Goal: Task Accomplishment & Management: Manage account settings

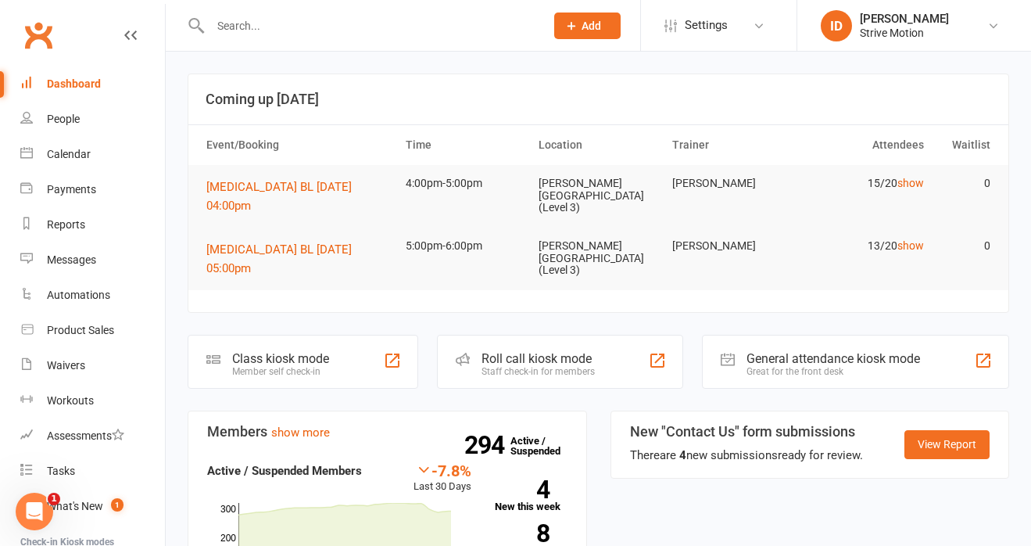
click at [240, 35] on input "text" at bounding box center [370, 26] width 328 height 22
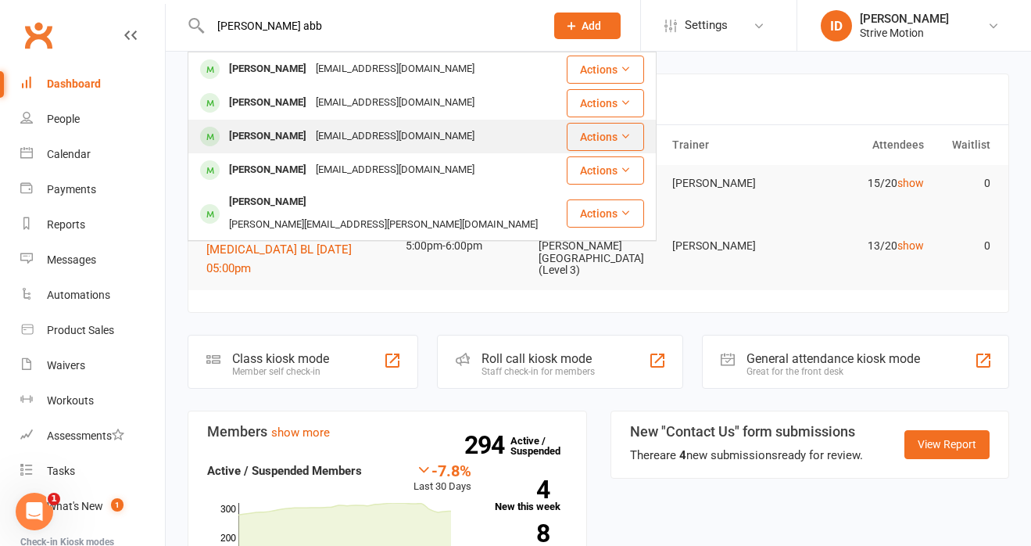
type input "[PERSON_NAME] abb"
click at [256, 132] on div "[PERSON_NAME]" at bounding box center [267, 136] width 87 height 23
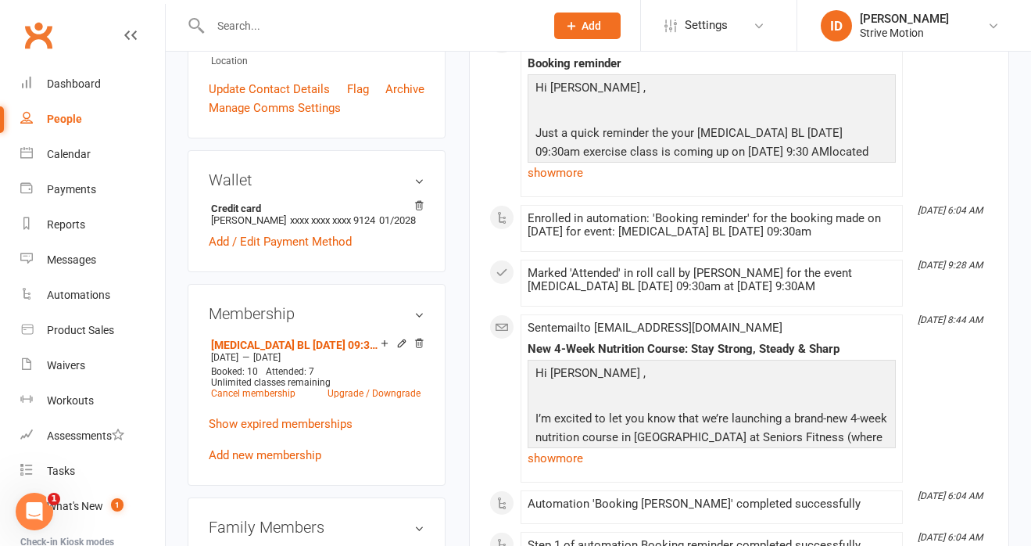
scroll to position [394, 0]
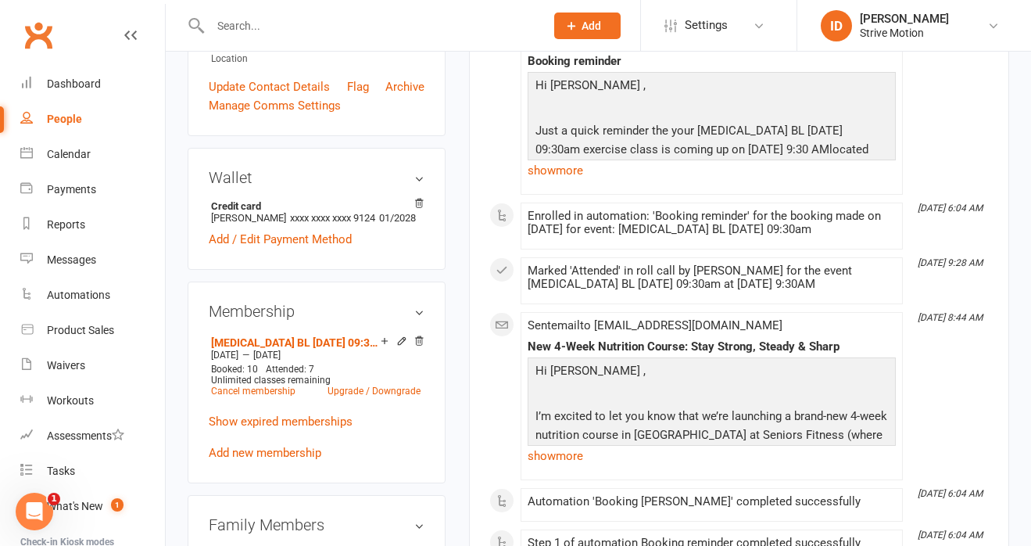
click at [263, 23] on input "text" at bounding box center [370, 26] width 328 height 22
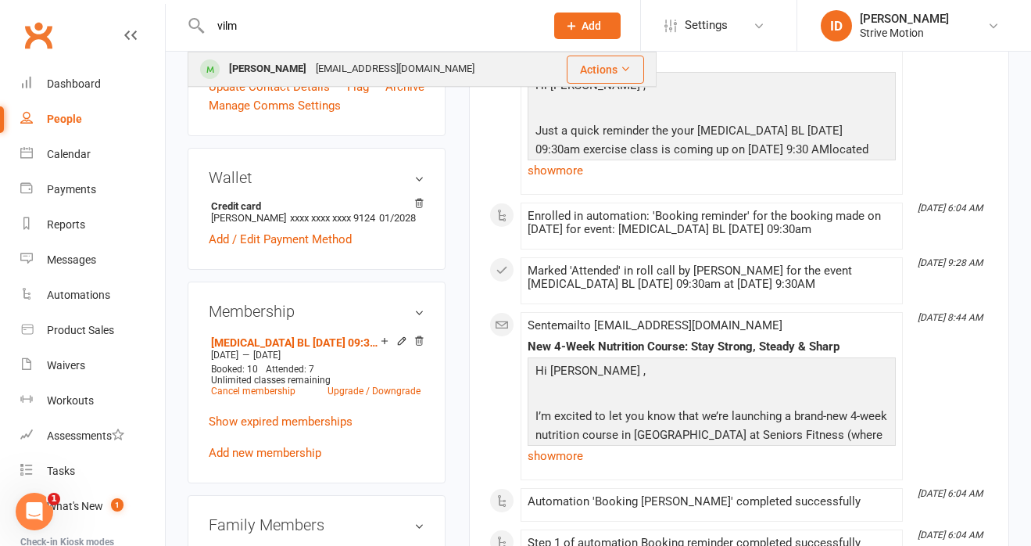
type input "vilm"
click at [268, 66] on div "[PERSON_NAME]" at bounding box center [267, 69] width 87 height 23
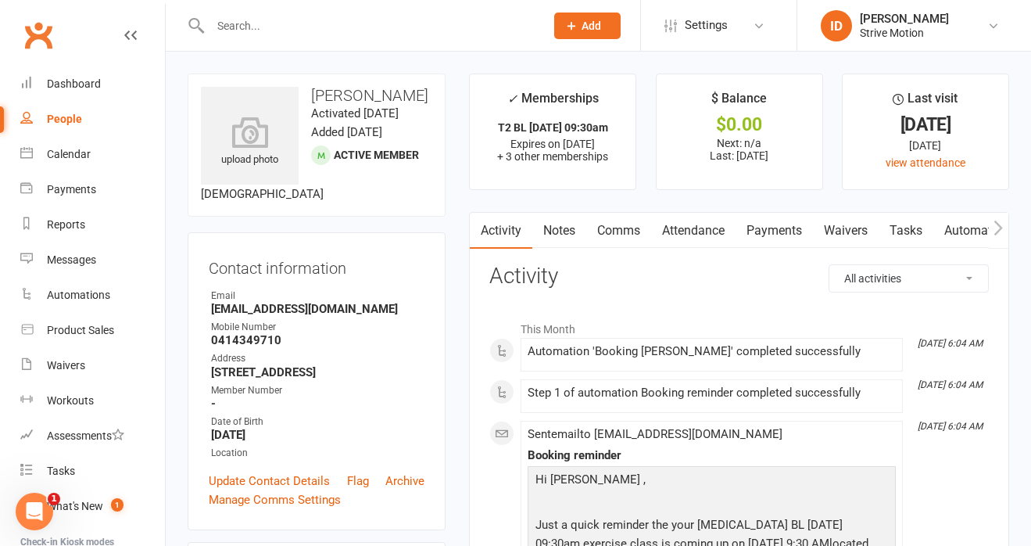
click at [264, 11] on div at bounding box center [361, 25] width 346 height 51
click at [256, 24] on input "text" at bounding box center [370, 26] width 328 height 22
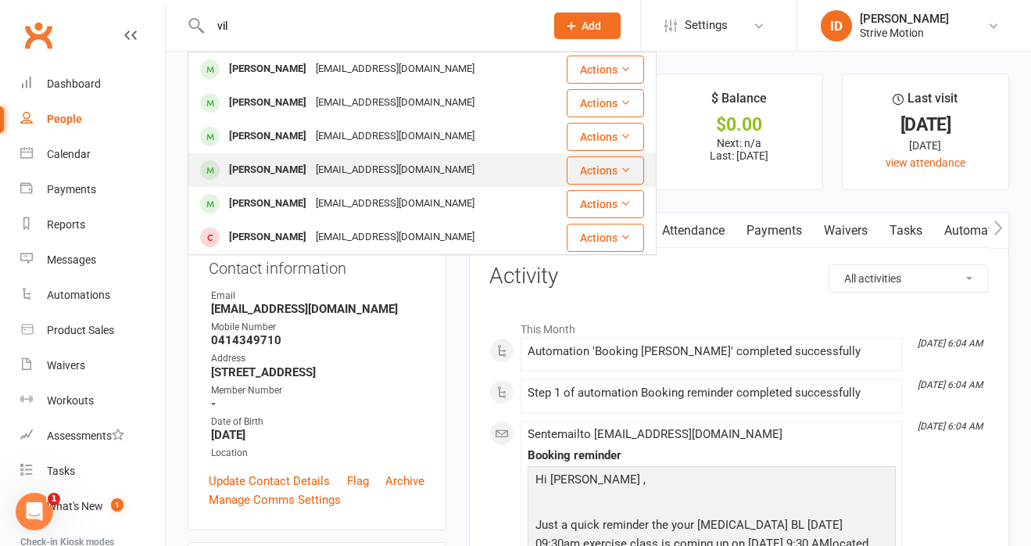
type input "vil"
click at [258, 176] on div "[PERSON_NAME]" at bounding box center [267, 170] width 87 height 23
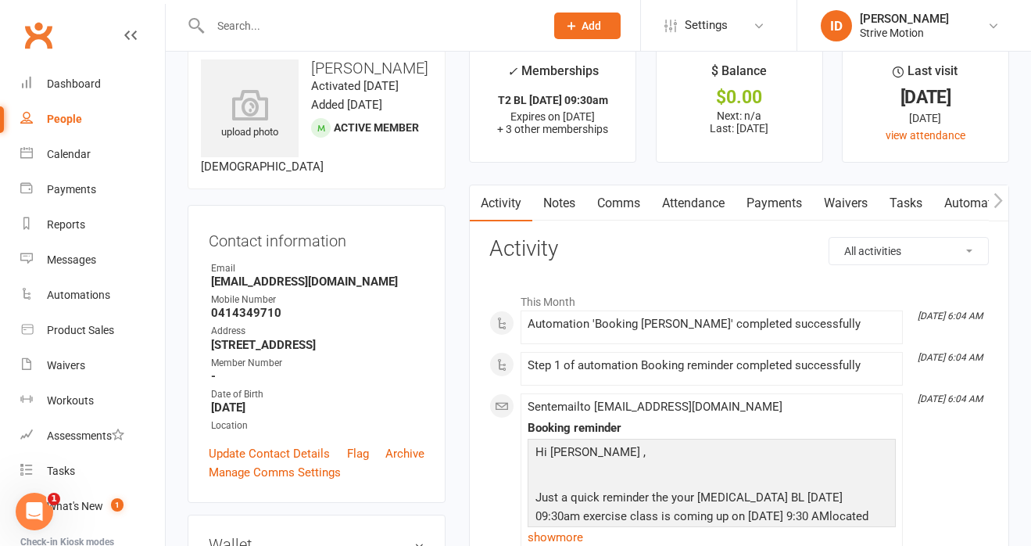
scroll to position [23, 0]
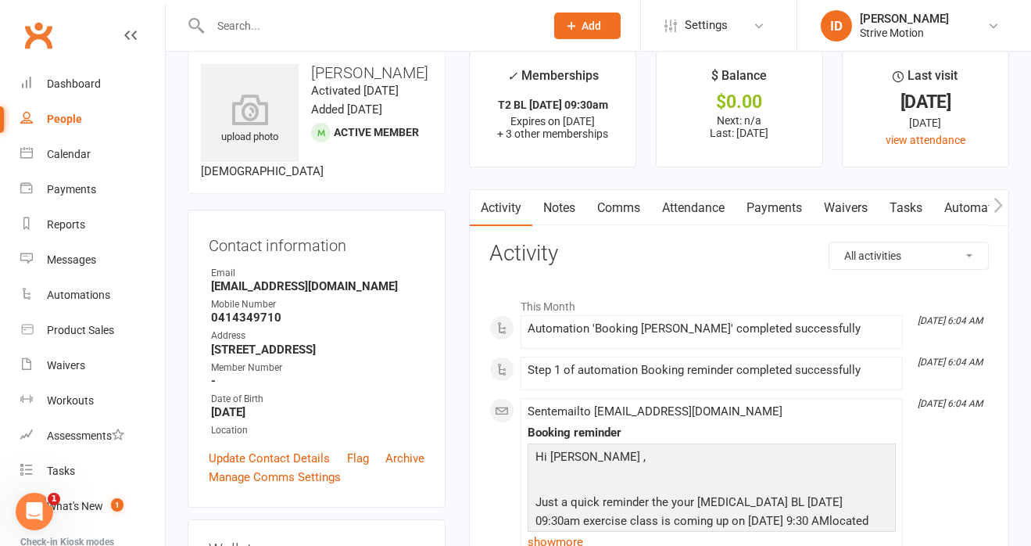
click at [782, 212] on link "Payments" at bounding box center [774, 208] width 77 height 36
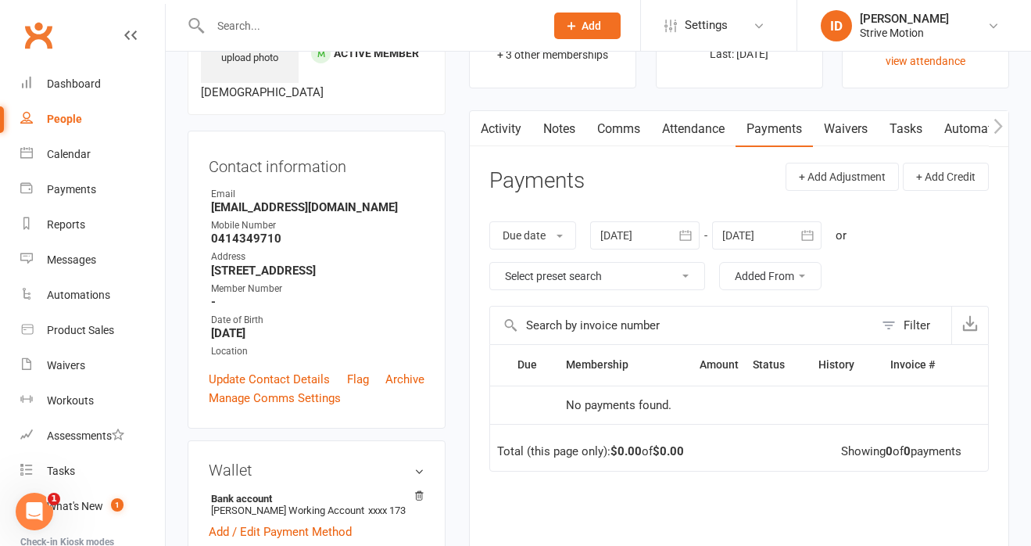
scroll to position [88, 0]
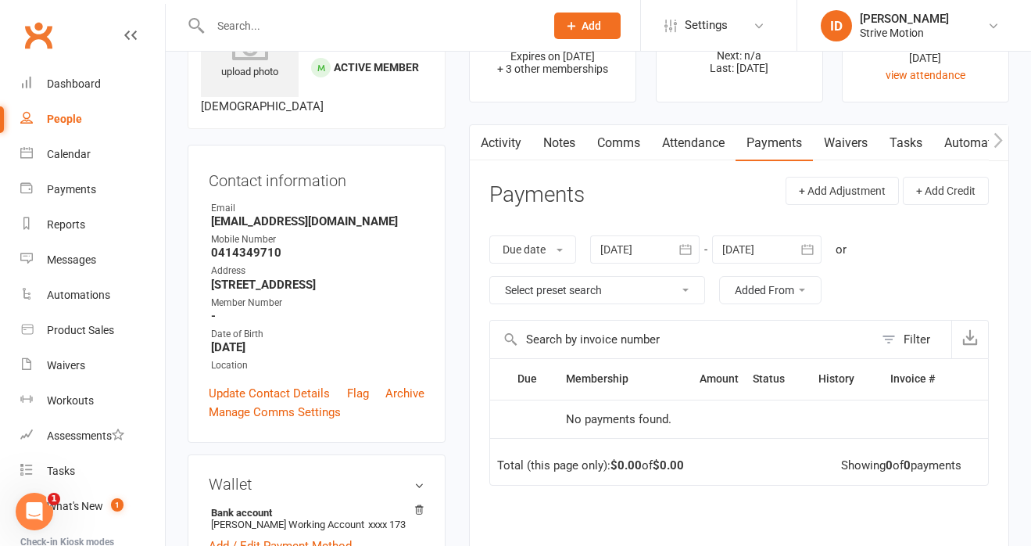
click at [512, 140] on link "Activity" at bounding box center [501, 143] width 63 height 36
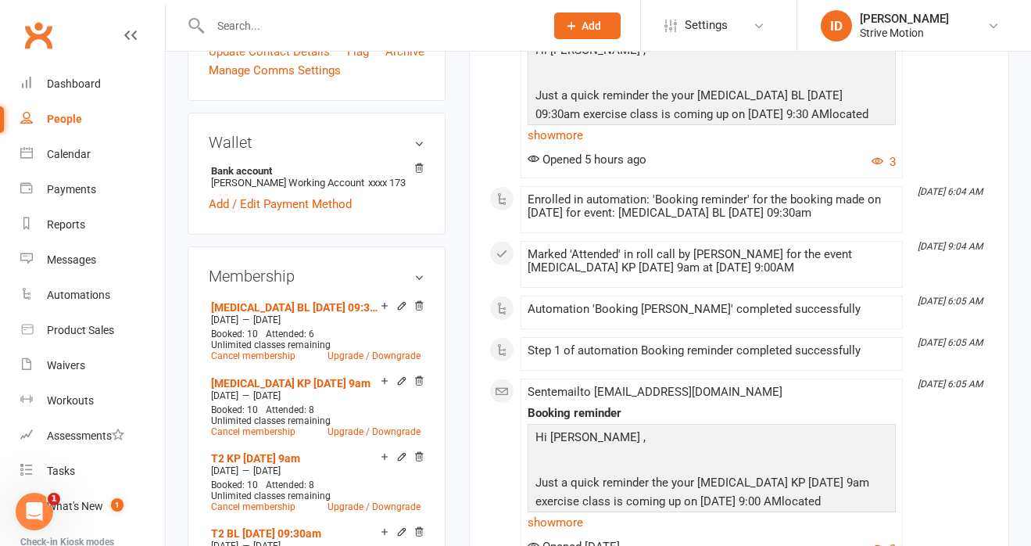
scroll to position [431, 0]
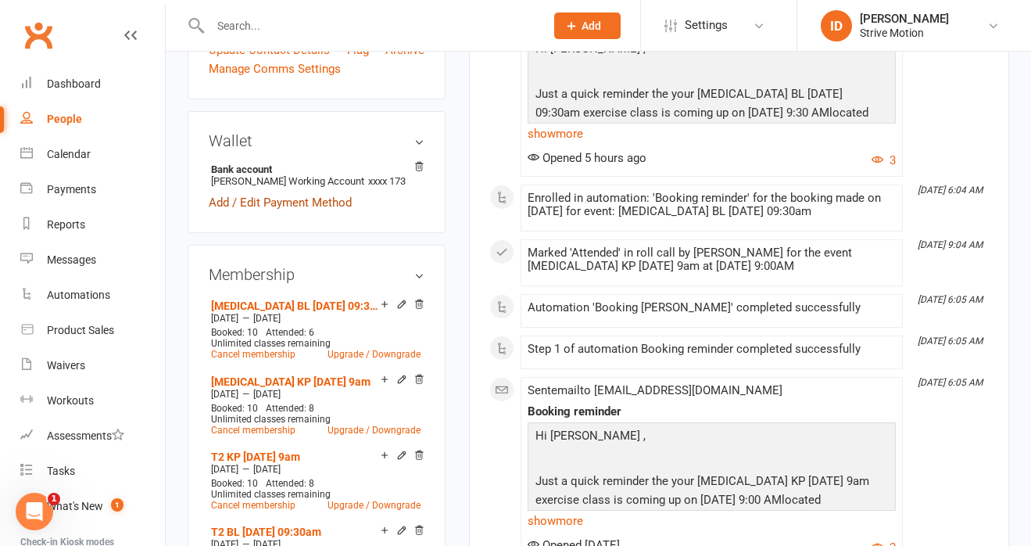
click at [267, 212] on link "Add / Edit Payment Method" at bounding box center [280, 202] width 143 height 19
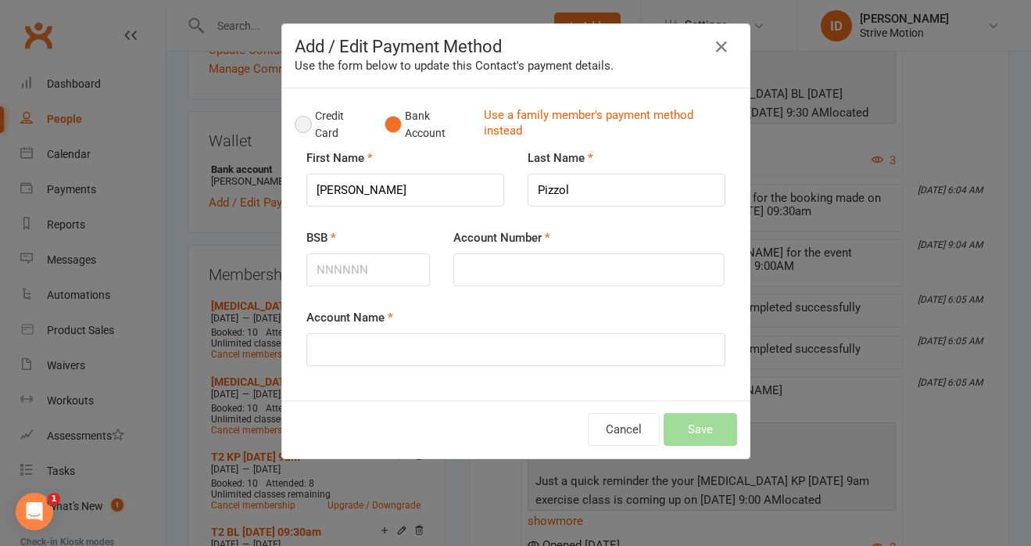
click at [303, 125] on button "Credit Card" at bounding box center [331, 125] width 73 height 48
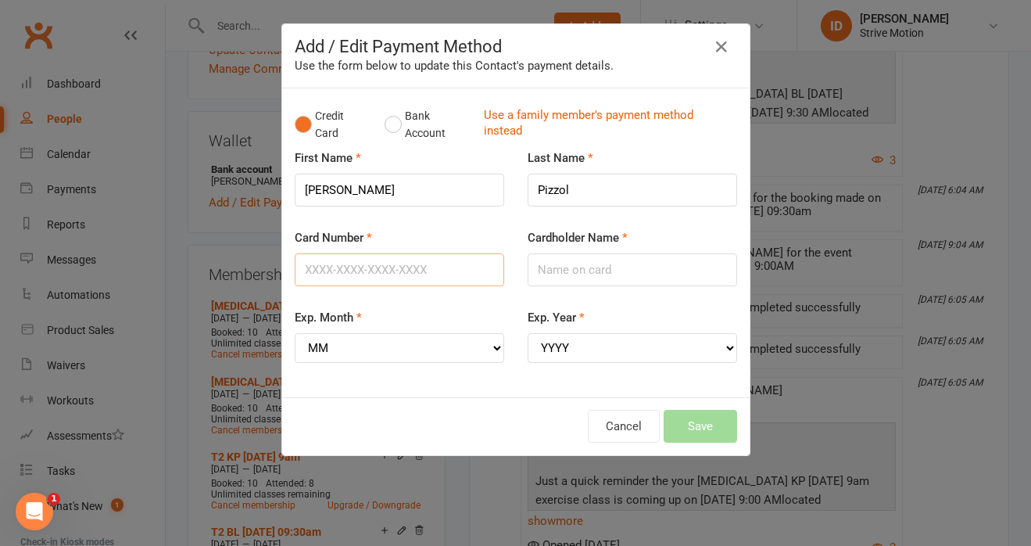
click at [328, 270] on input "Card Number" at bounding box center [399, 269] width 209 height 33
type input "[CREDIT_CARD_NUMBER]"
click at [575, 270] on input "Cardholder Name" at bounding box center [632, 269] width 209 height 33
click at [349, 354] on select "MM 01 02 03 04 05 06 07 08 09 10 11 12" at bounding box center [399, 348] width 209 height 30
select select "06"
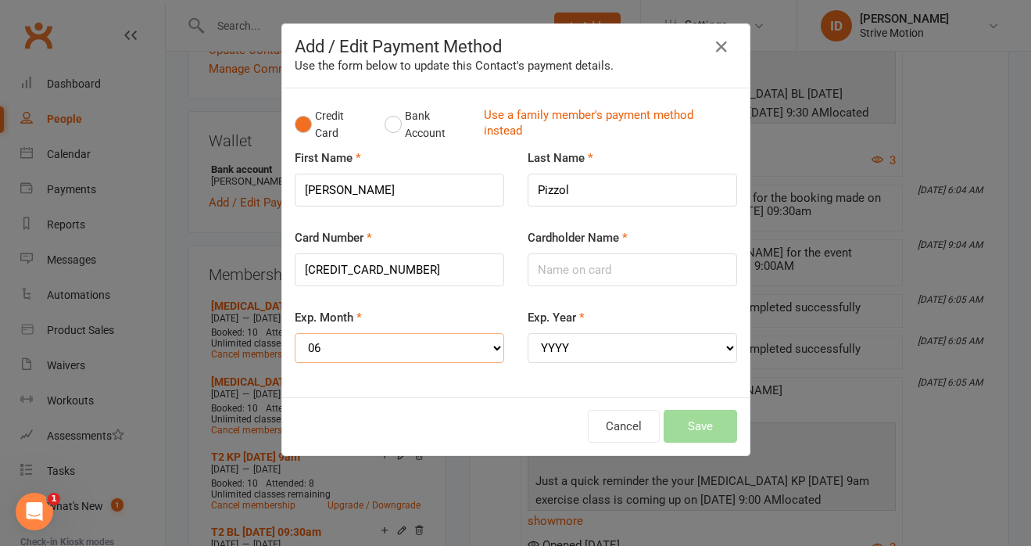
click at [295, 333] on select "MM 01 02 03 04 05 06 07 08 09 10 11 12" at bounding box center [399, 348] width 209 height 30
click at [603, 336] on select "YYYY 2025 2026 2027 2028 2029 2030 2031 2032 2033 2034" at bounding box center [632, 348] width 209 height 30
select select "2027"
click at [528, 333] on select "YYYY 2025 2026 2027 2028 2029 2030 2031 2032 2033 2034" at bounding box center [632, 348] width 209 height 30
click at [572, 273] on input "Cardholder Name" at bounding box center [632, 269] width 209 height 33
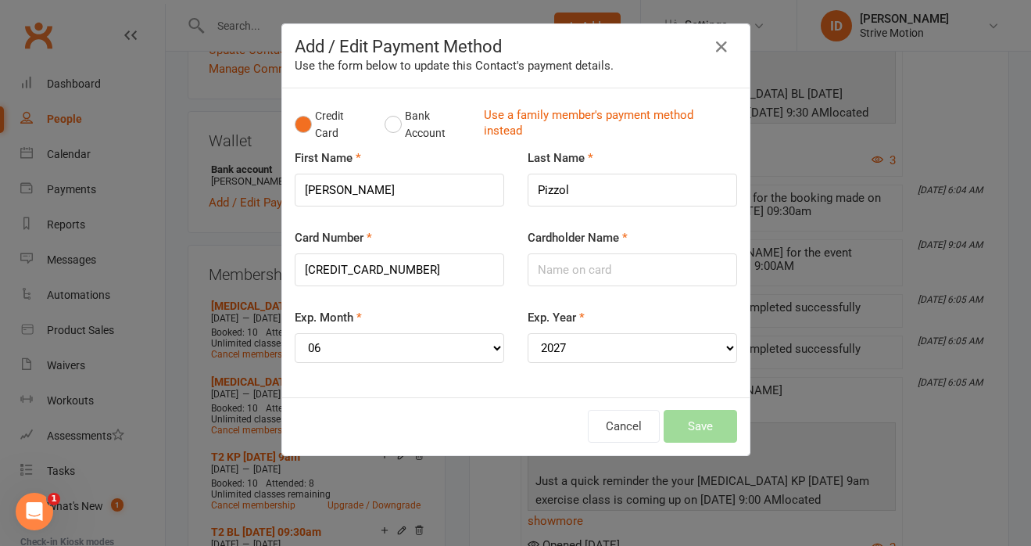
click at [428, 388] on div "Credit Card Bank Account Use a family member's payment method instead First Nam…" at bounding box center [515, 242] width 467 height 309
click at [582, 265] on input "Cardholder Name" at bounding box center [632, 269] width 209 height 33
click at [539, 272] on input "[PERSON_NAME]" at bounding box center [632, 269] width 209 height 33
click at [602, 275] on input "[PERSON_NAME]" at bounding box center [632, 269] width 209 height 33
type input "[PERSON_NAME]"
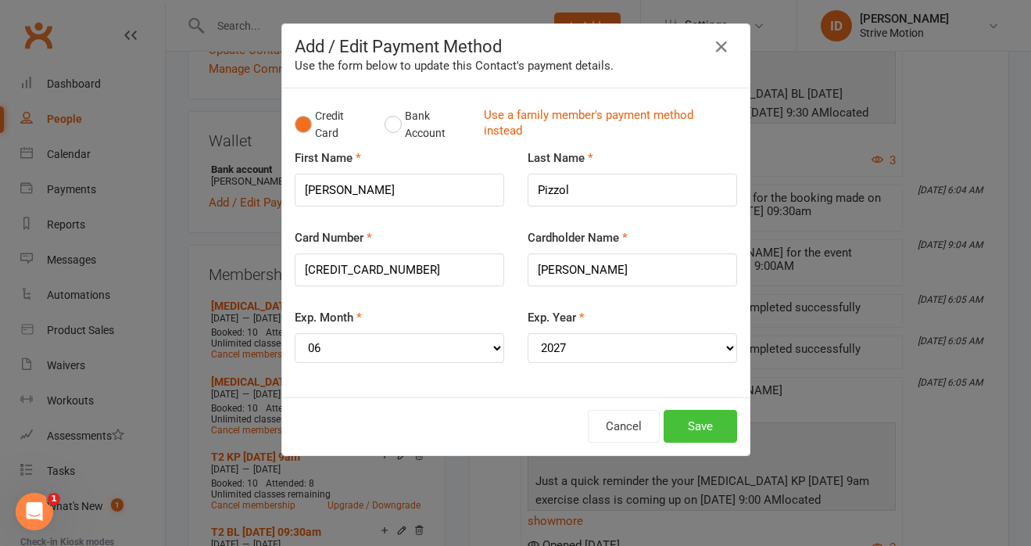
click at [701, 424] on button "Save" at bounding box center [700, 426] width 73 height 33
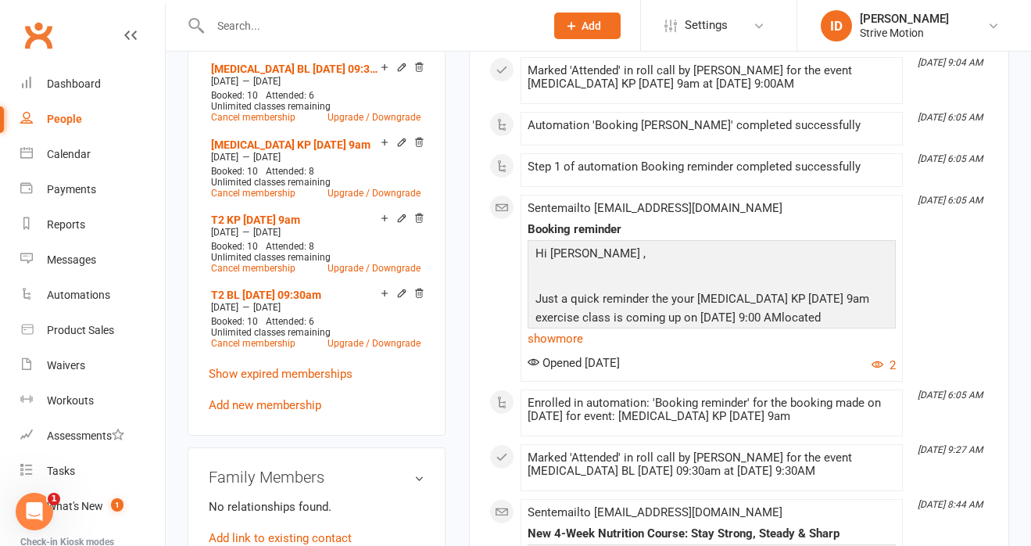
scroll to position [663, 0]
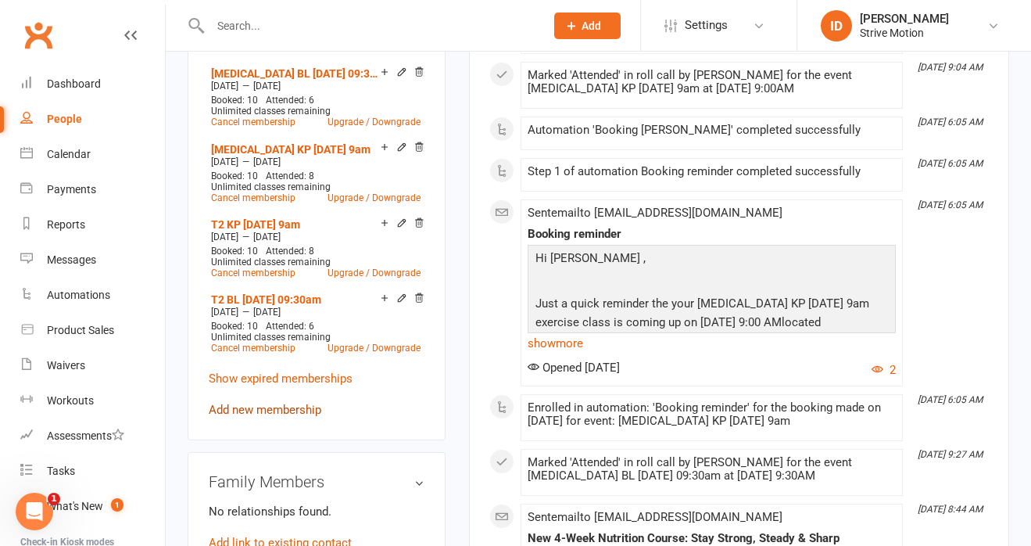
click at [238, 417] on link "Add new membership" at bounding box center [265, 410] width 113 height 14
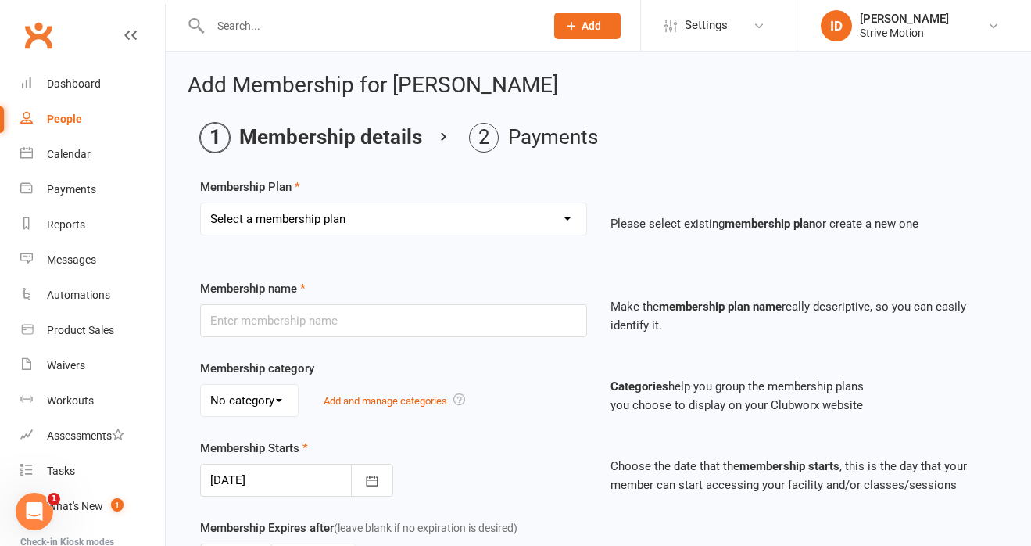
click at [307, 220] on select "Select a membership plan Create new Membership Plan T4 RCC [DATE] 9am T4 BL [DA…" at bounding box center [393, 218] width 385 height 31
select select "21"
click at [201, 203] on select "Select a membership plan Create new Membership Plan T4 RCC [DATE] 9am T4 BL [DA…" at bounding box center [393, 218] width 385 height 31
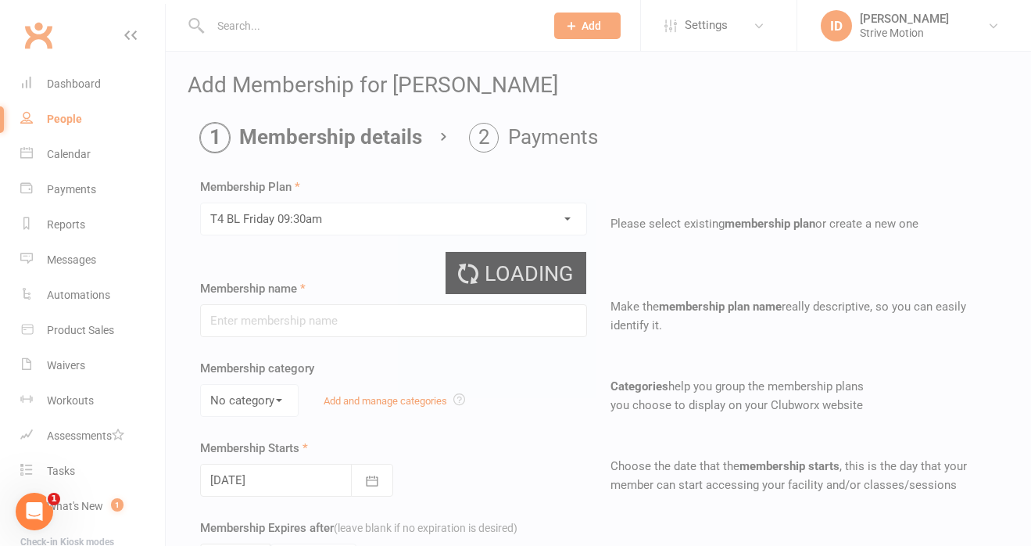
type input "T4 BL [DATE] 09:30am"
select select "0"
type input "20"
select select "1"
type input "11"
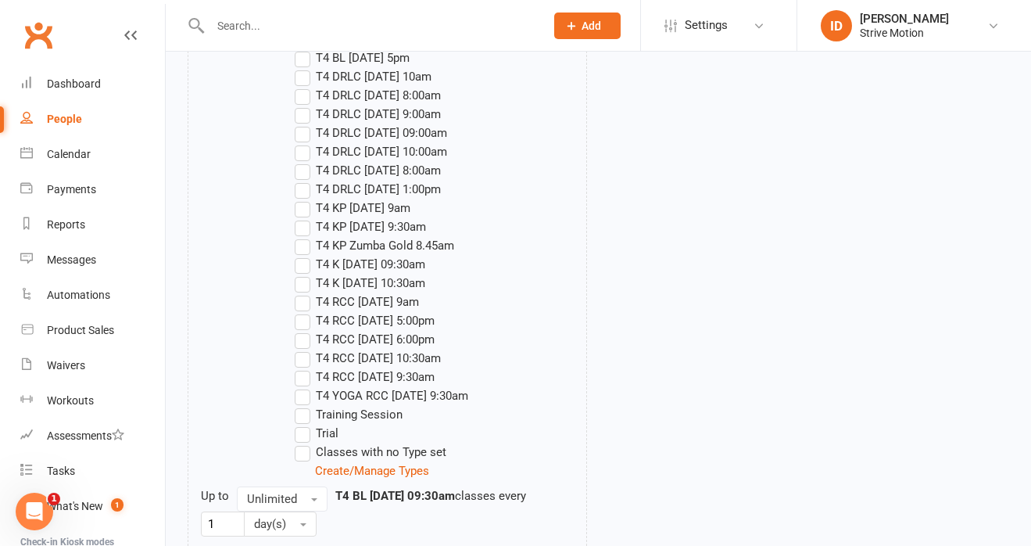
scroll to position [2805, 0]
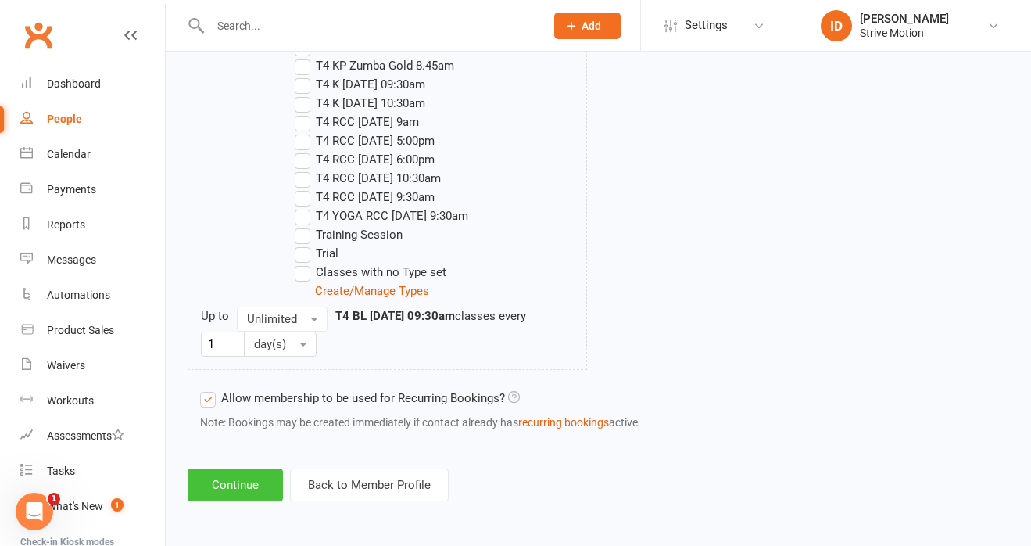
click at [226, 482] on button "Continue" at bounding box center [235, 484] width 95 height 33
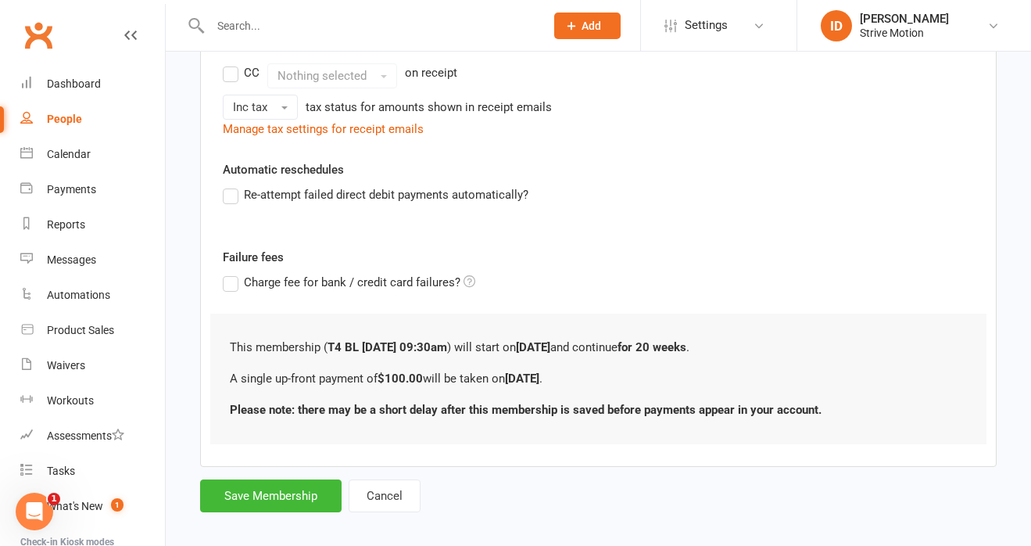
scroll to position [368, 0]
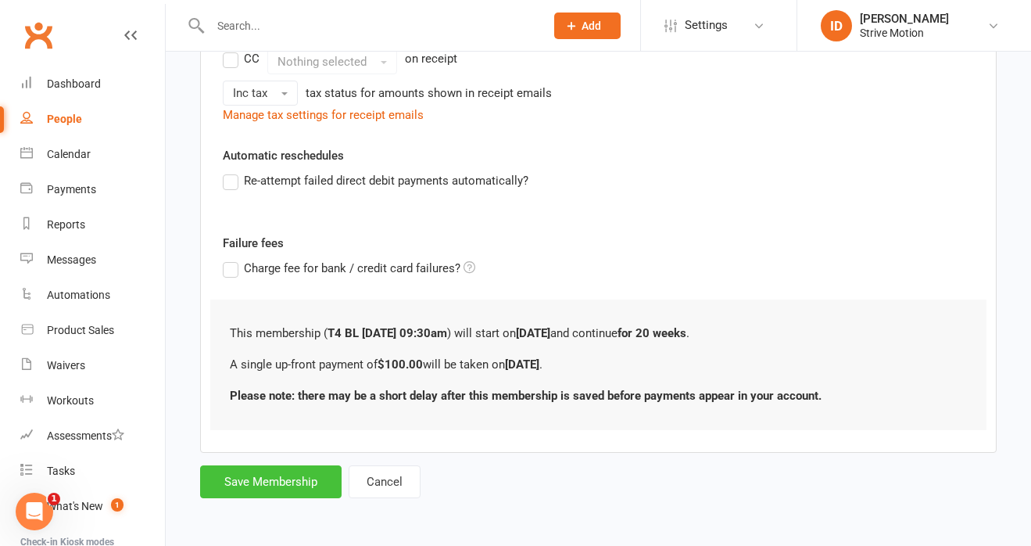
click at [281, 480] on button "Save Membership" at bounding box center [270, 481] width 141 height 33
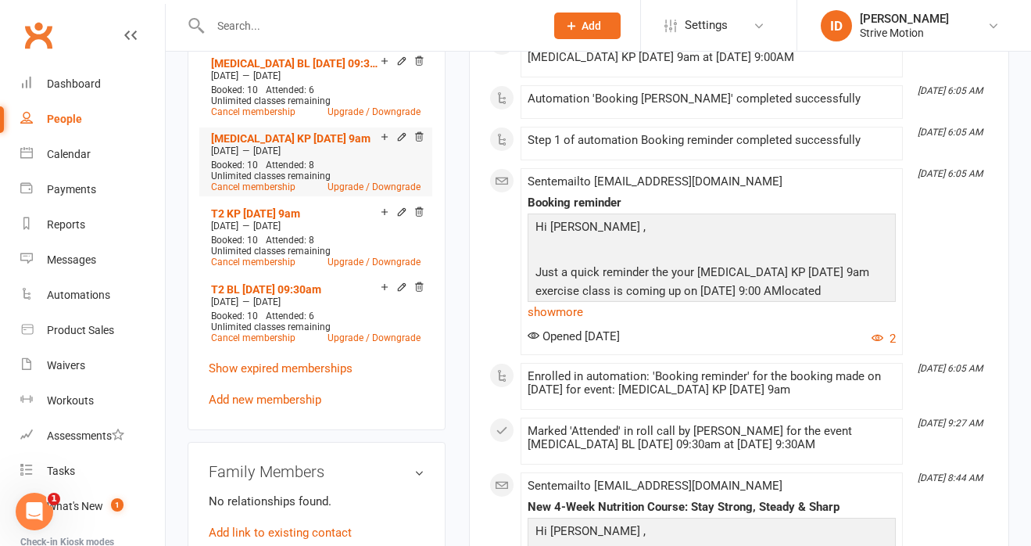
scroll to position [761, 0]
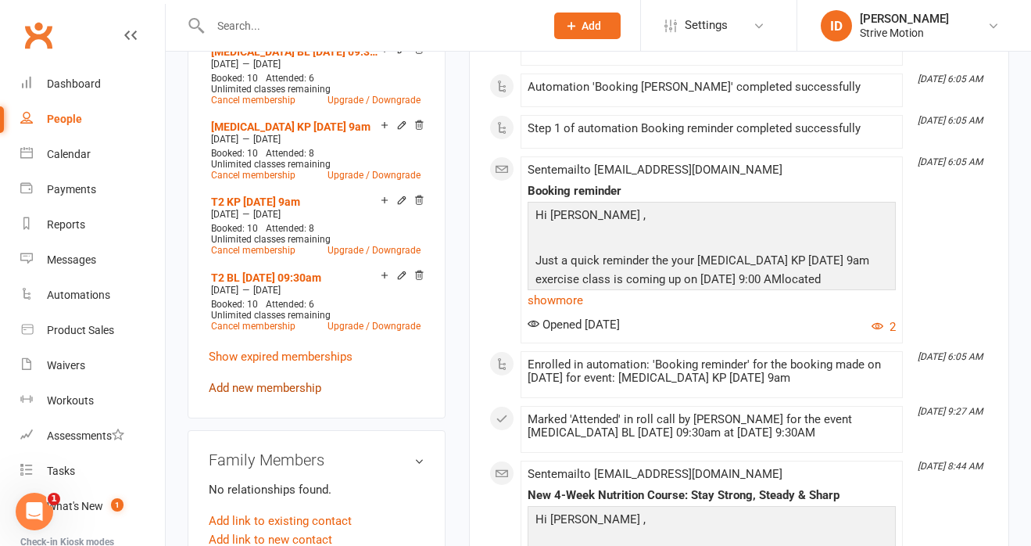
click at [256, 395] on link "Add new membership" at bounding box center [265, 388] width 113 height 14
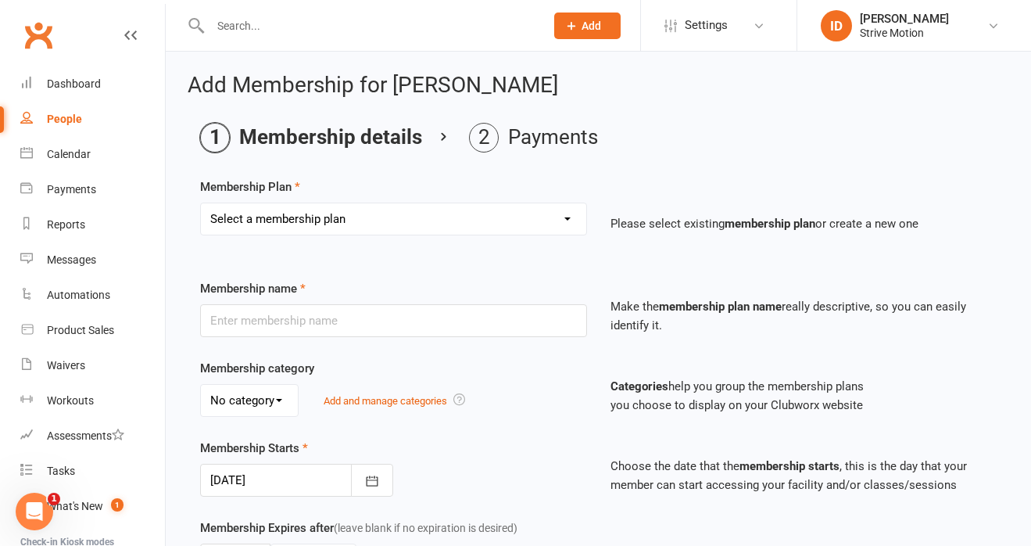
click at [313, 221] on select "Select a membership plan Create new Membership Plan T4 RCC [DATE] 9am T4 BL [DA…" at bounding box center [393, 218] width 385 height 31
select select "4"
click at [201, 203] on select "Select a membership plan Create new Membership Plan T4 RCC [DATE] 9am T4 BL [DA…" at bounding box center [393, 218] width 385 height 31
type input "T4 KP [DATE] 9am"
select select "0"
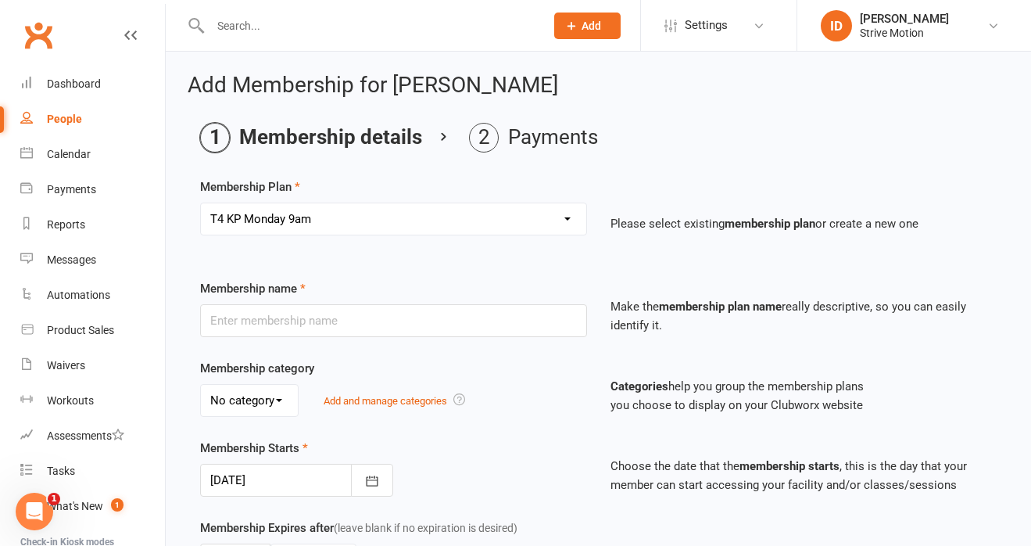
type input "20"
select select "1"
type input "11"
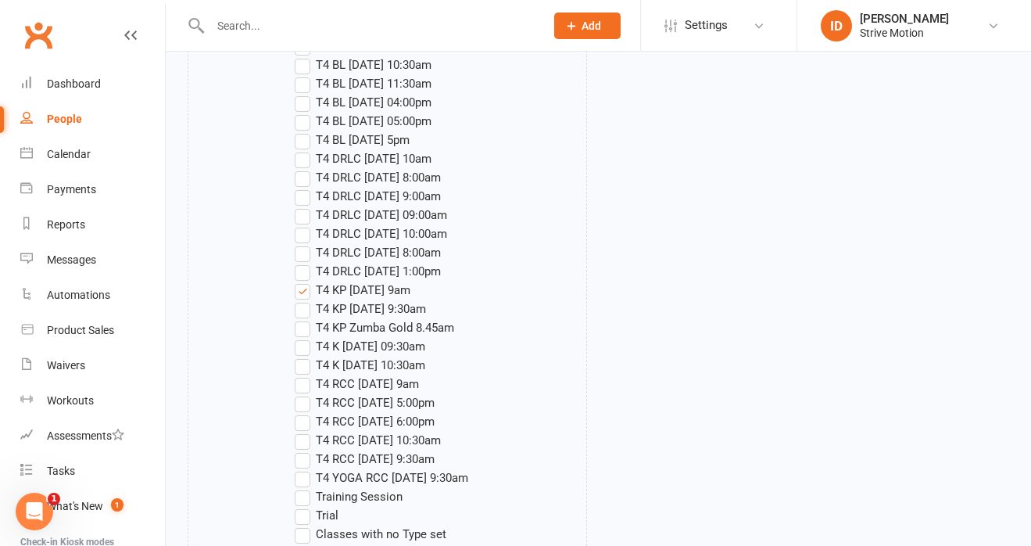
scroll to position [2805, 0]
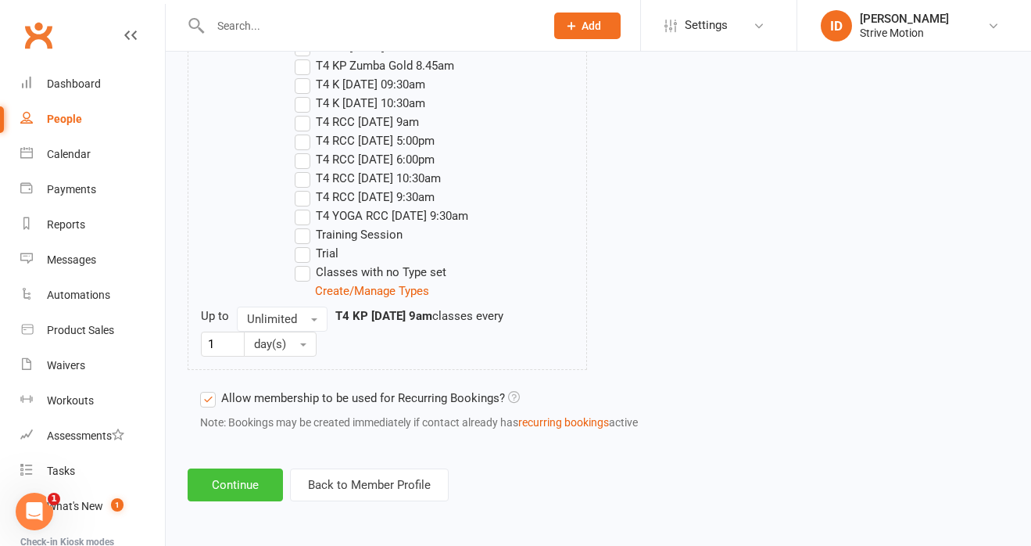
click at [229, 480] on button "Continue" at bounding box center [235, 484] width 95 height 33
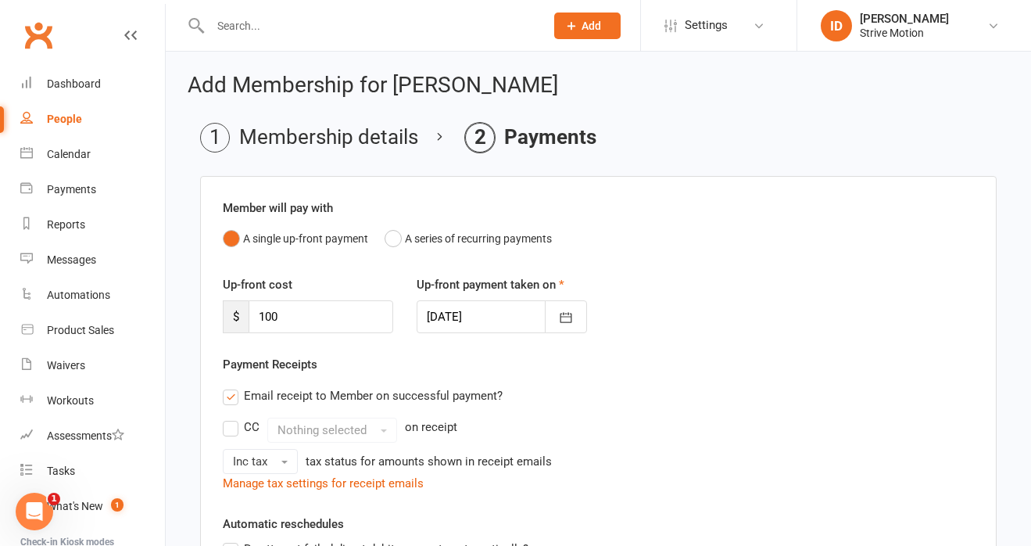
scroll to position [368, 0]
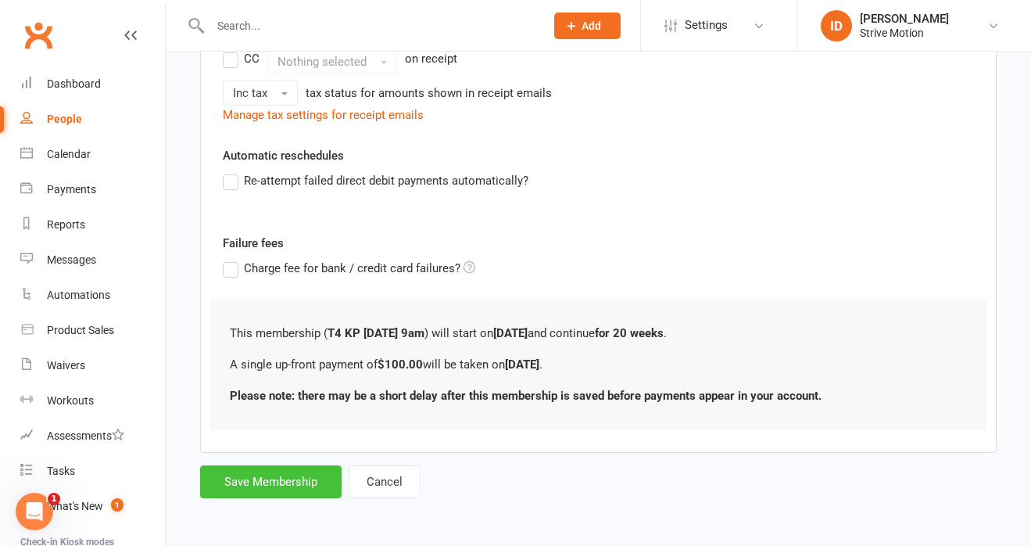
click at [261, 485] on button "Save Membership" at bounding box center [270, 481] width 141 height 33
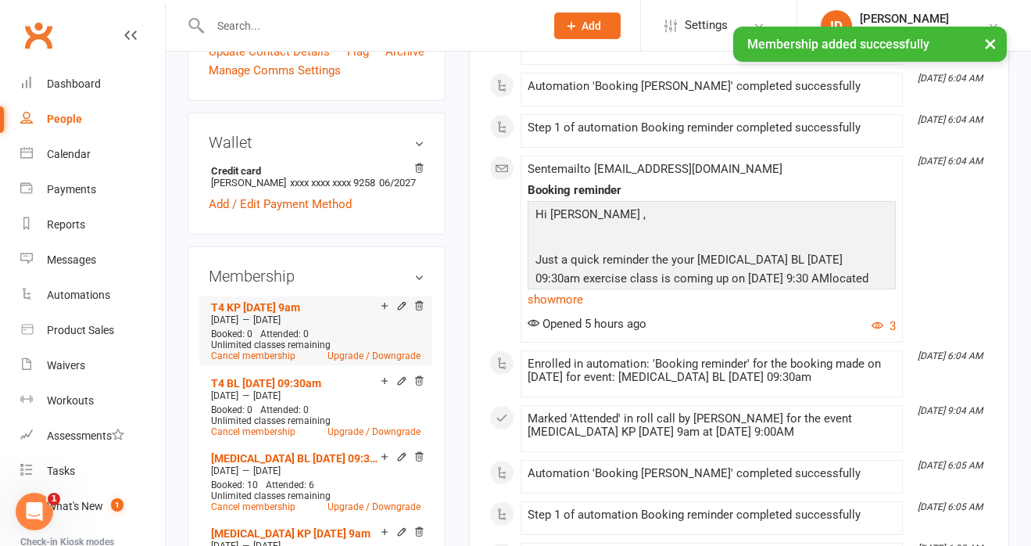
scroll to position [456, 0]
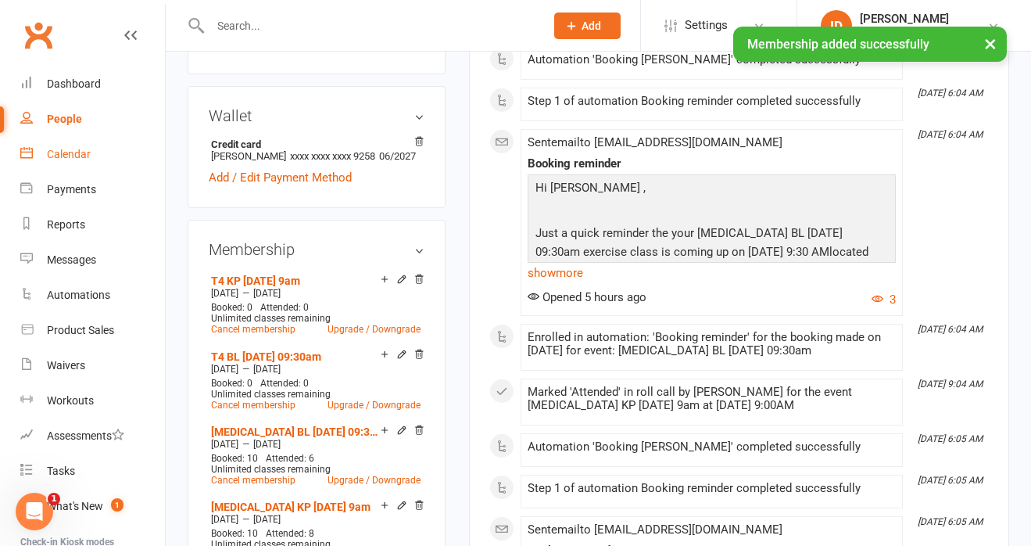
click at [66, 154] on div "Calendar" at bounding box center [69, 154] width 44 height 13
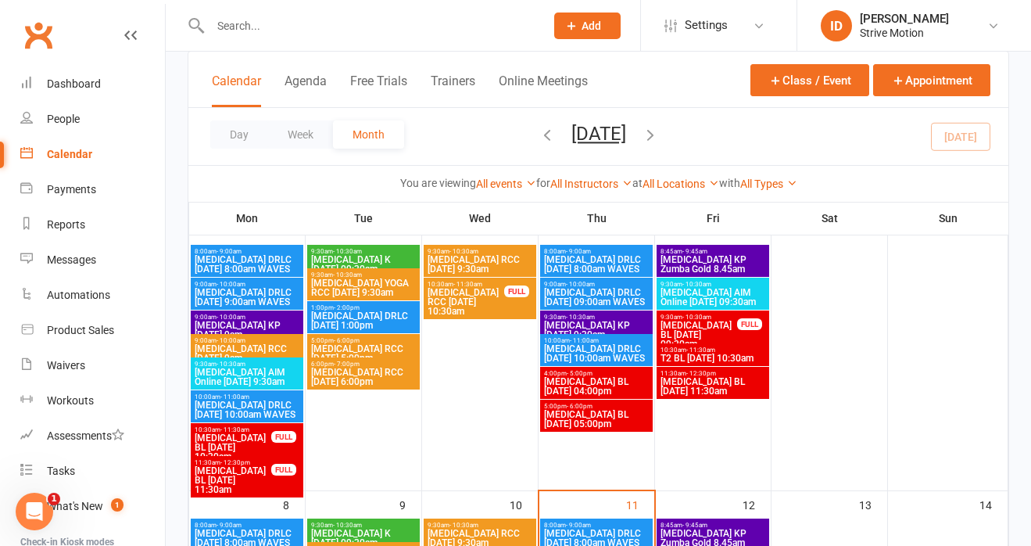
scroll to position [129, 0]
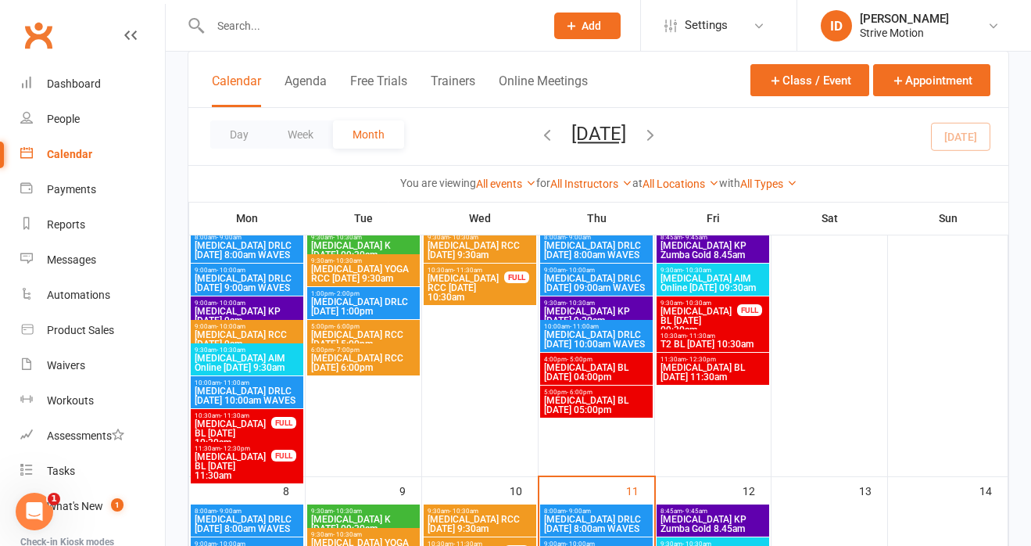
click at [659, 131] on icon "button" at bounding box center [650, 134] width 17 height 17
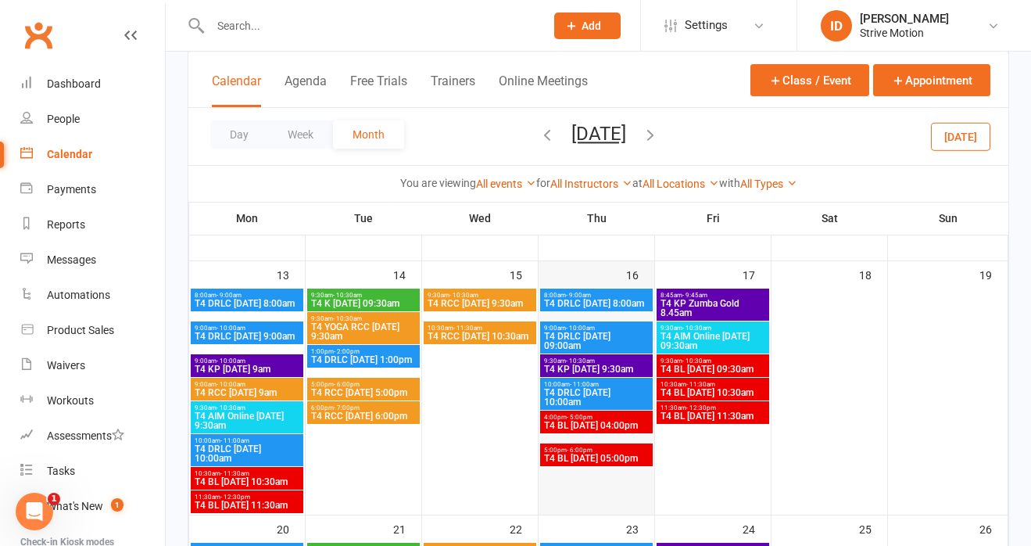
scroll to position [263, 0]
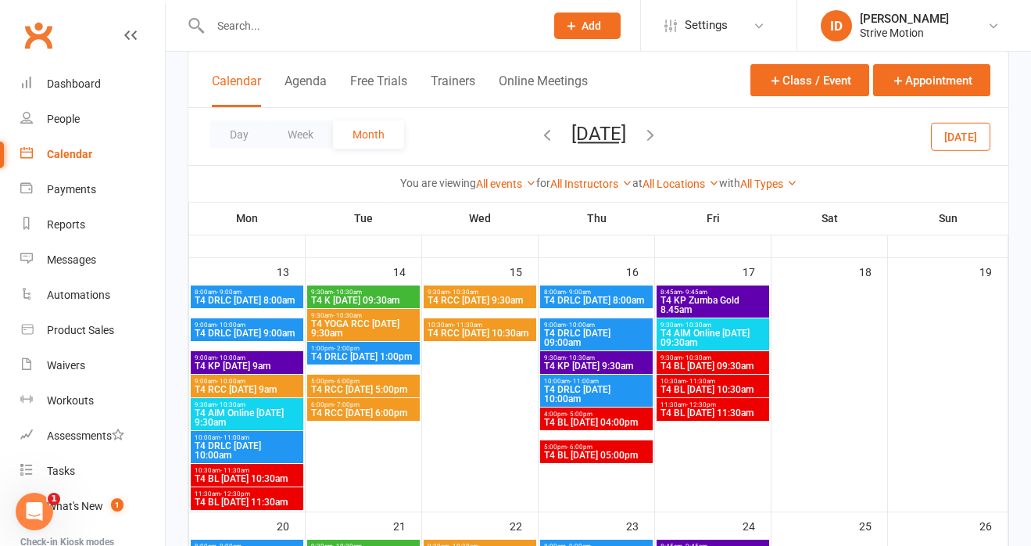
click at [739, 355] on span "9:30am - 10:30am" at bounding box center [713, 357] width 106 height 7
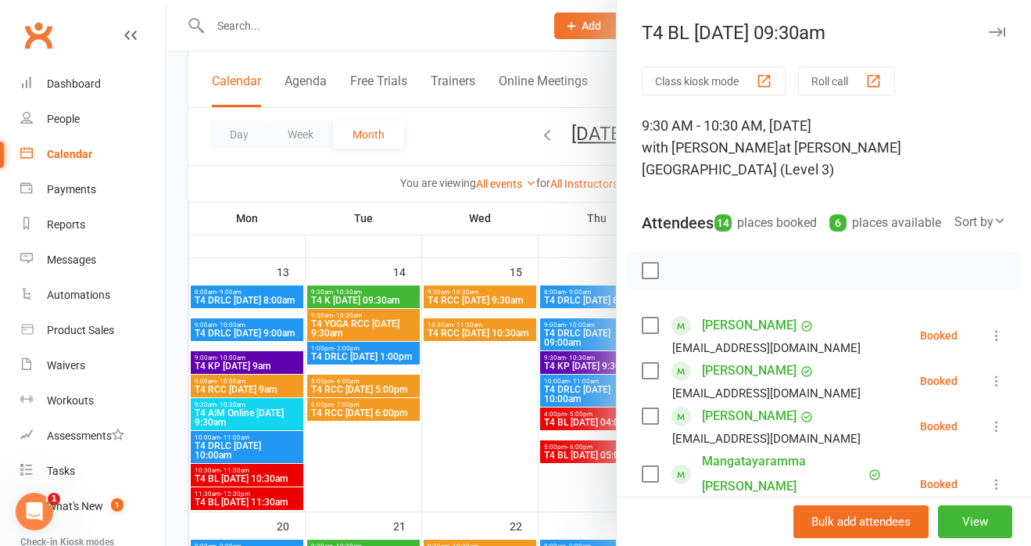
scroll to position [730, 0]
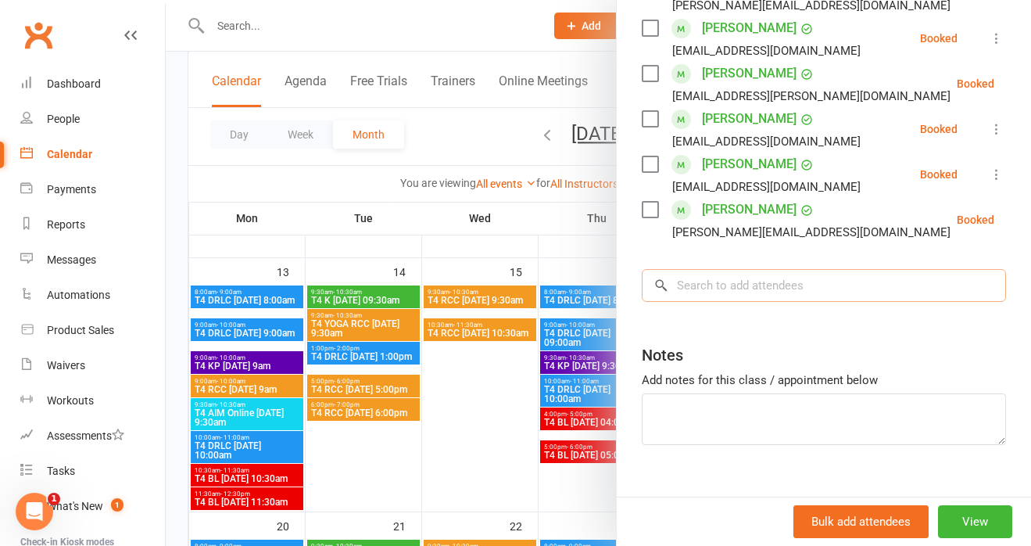
click at [700, 269] on input "search" at bounding box center [824, 285] width 364 height 33
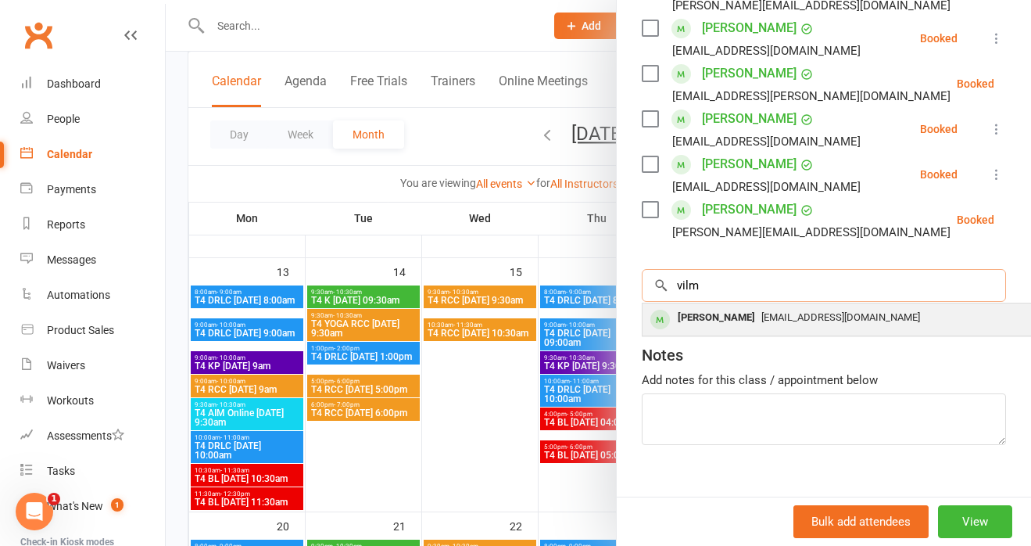
type input "vilm"
click at [707, 306] on div "[PERSON_NAME]" at bounding box center [716, 317] width 90 height 23
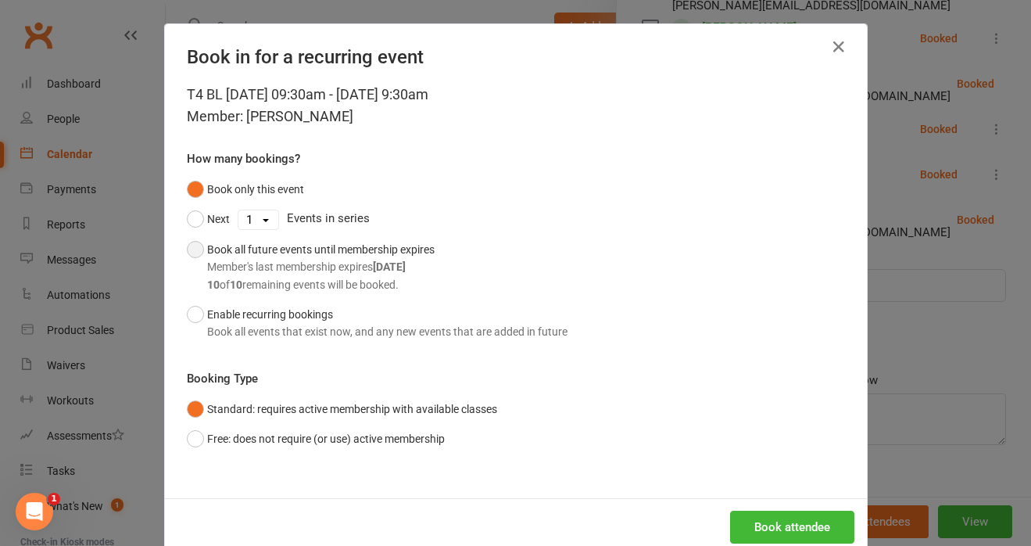
click at [192, 247] on button "Book all future events until membership expires Member's last membership expire…" at bounding box center [311, 266] width 248 height 65
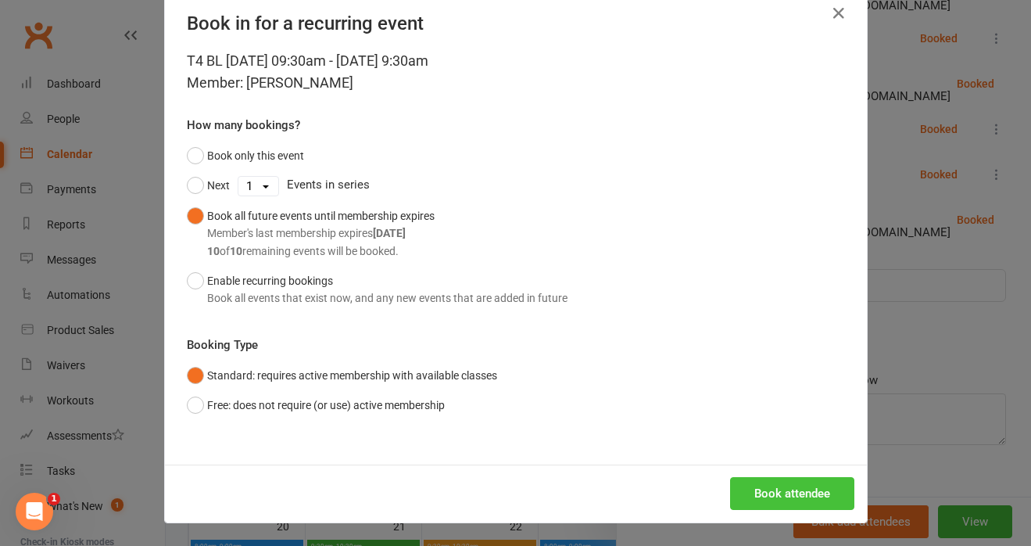
click at [788, 489] on button "Book attendee" at bounding box center [792, 493] width 124 height 33
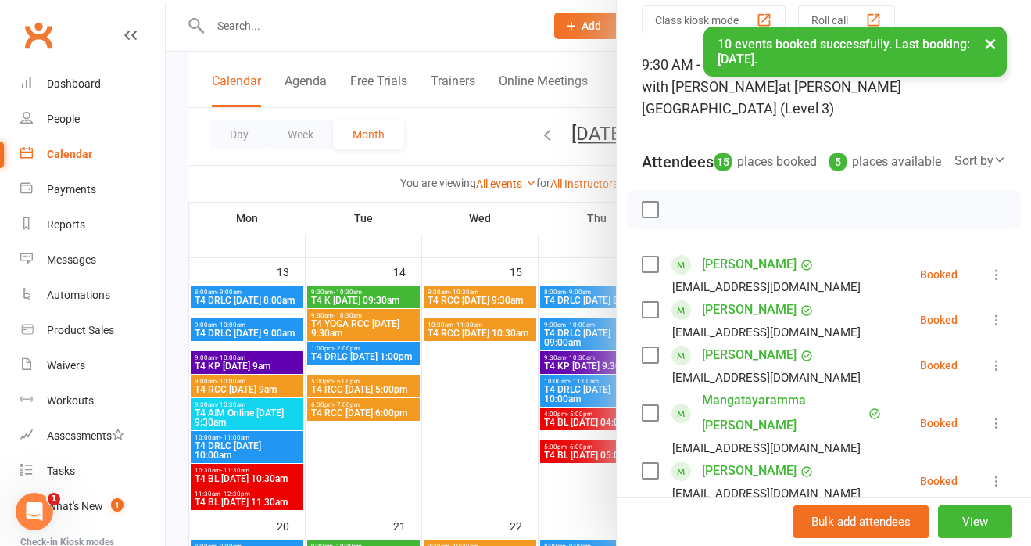
scroll to position [0, 0]
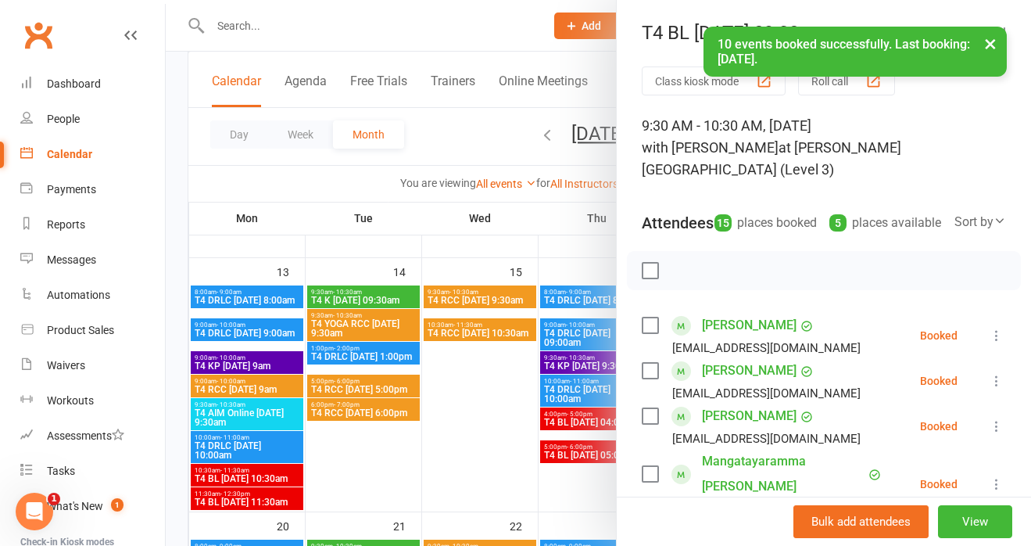
click at [993, 35] on button "×" at bounding box center [990, 44] width 28 height 34
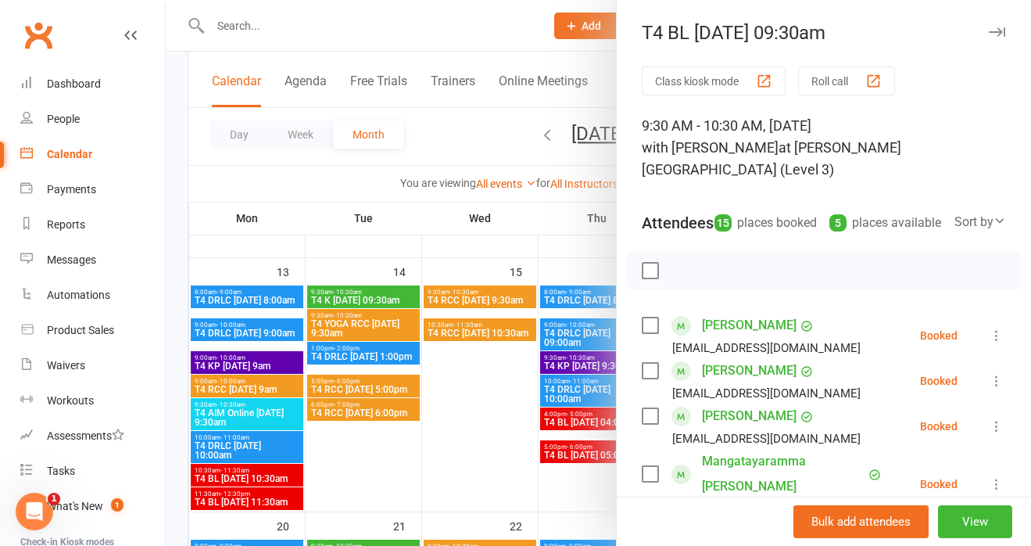
click at [997, 30] on icon "button" at bounding box center [997, 31] width 16 height 9
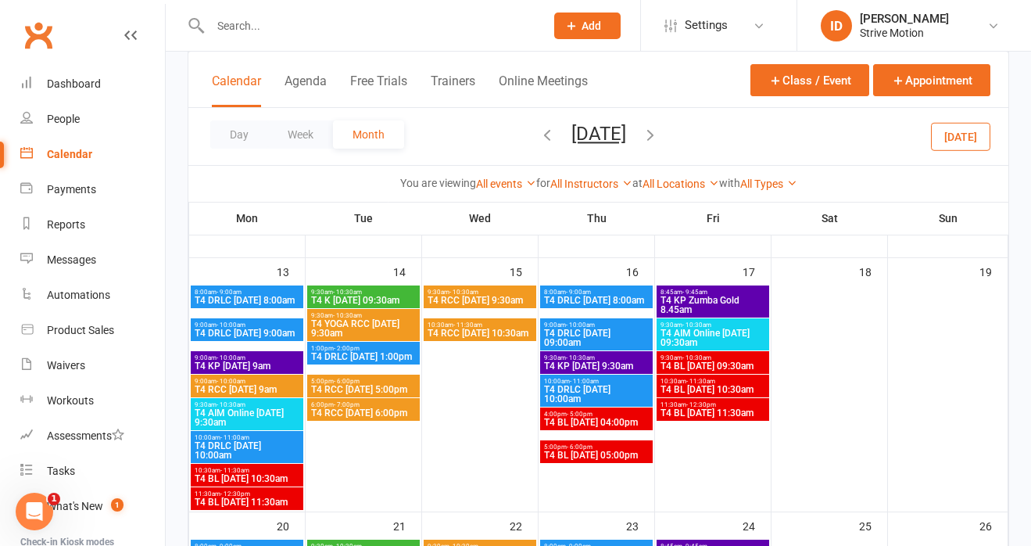
click at [234, 357] on span "- 10:00am" at bounding box center [231, 357] width 29 height 7
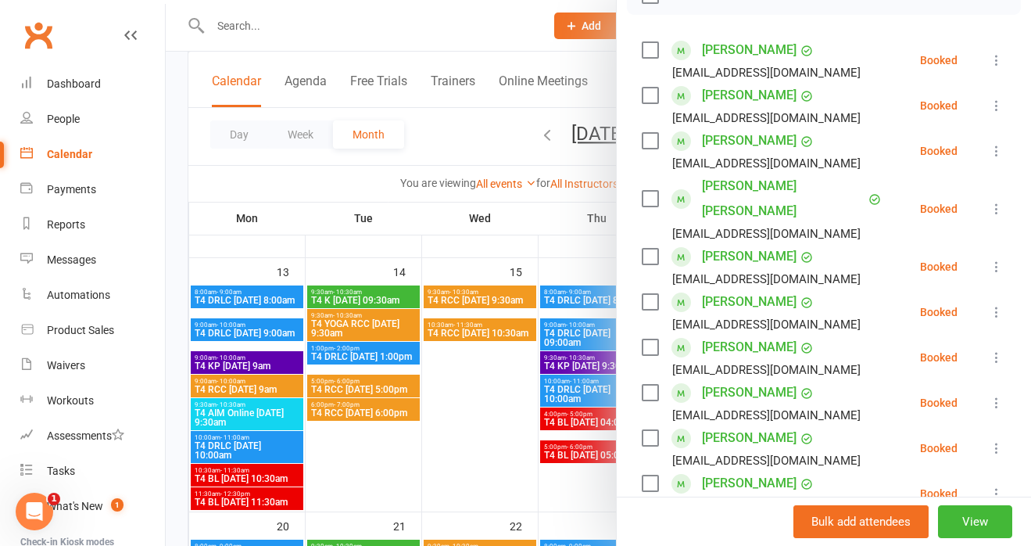
scroll to position [730, 0]
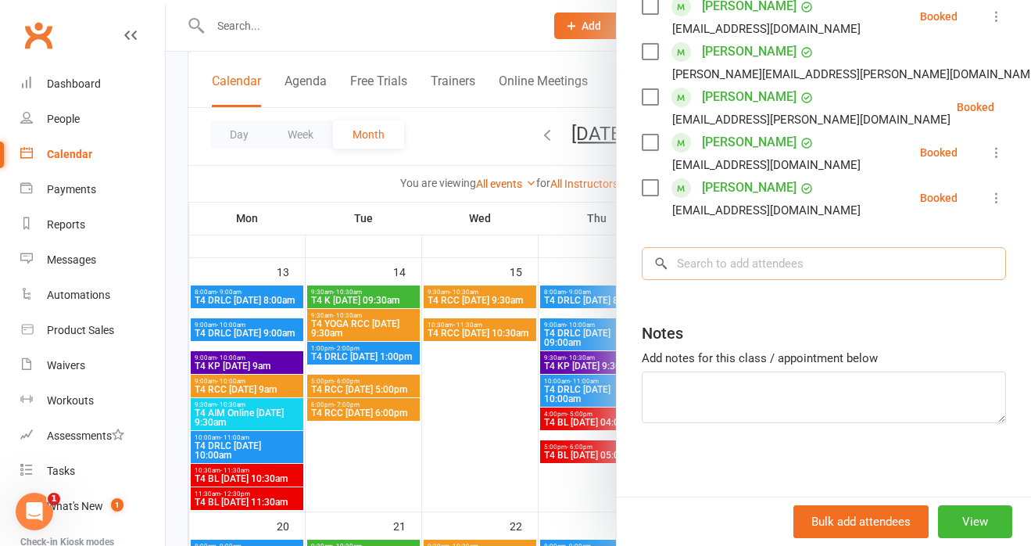
click at [693, 262] on input "search" at bounding box center [824, 263] width 364 height 33
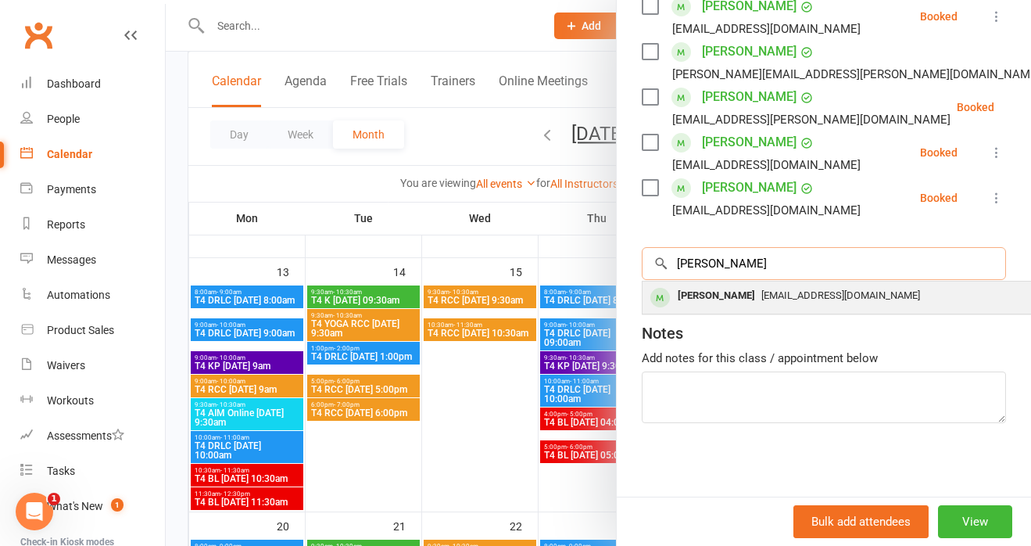
type input "[PERSON_NAME]"
click at [715, 297] on div "[PERSON_NAME]" at bounding box center [716, 296] width 90 height 23
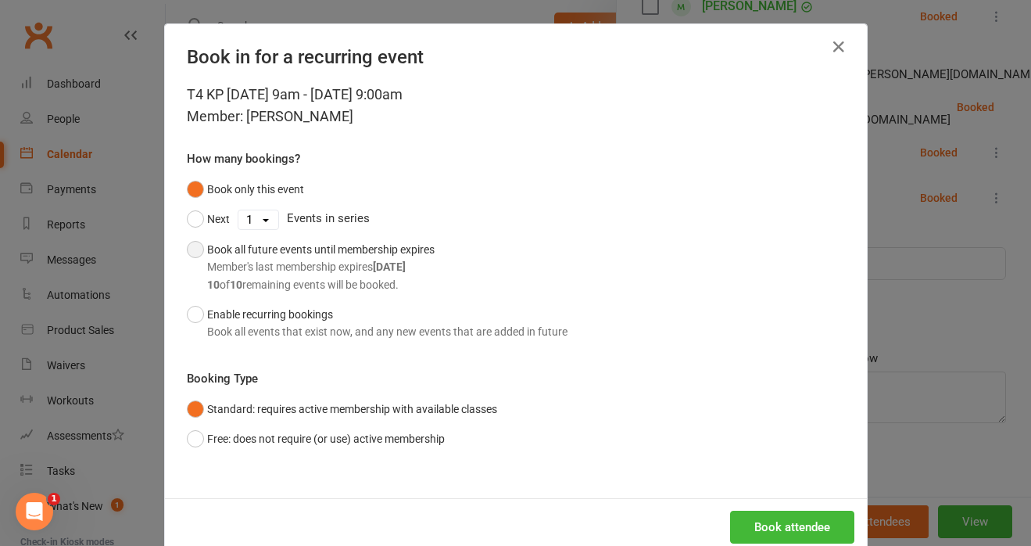
click at [204, 240] on button "Book all future events until membership expires Member's last membership expire…" at bounding box center [311, 266] width 248 height 65
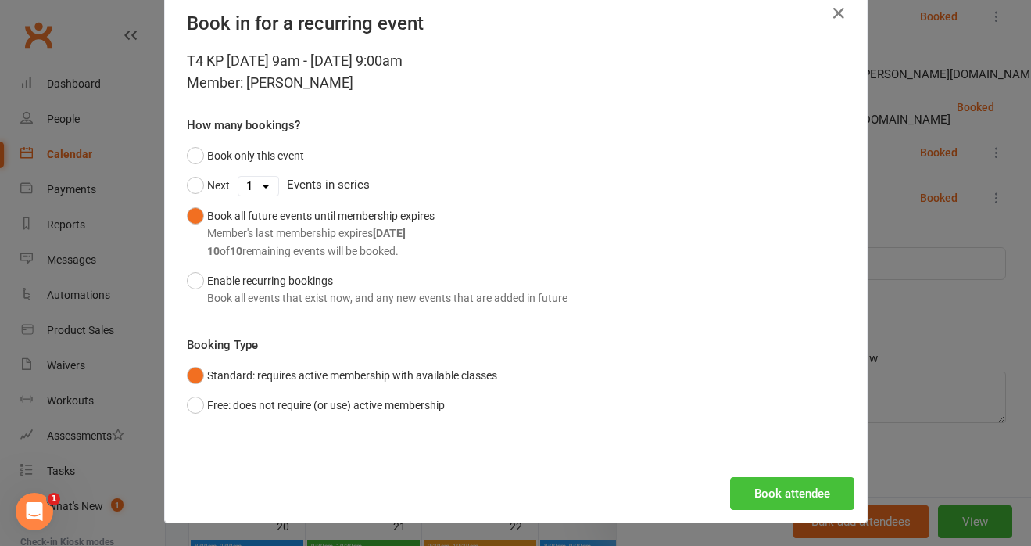
click at [788, 483] on button "Book attendee" at bounding box center [792, 493] width 124 height 33
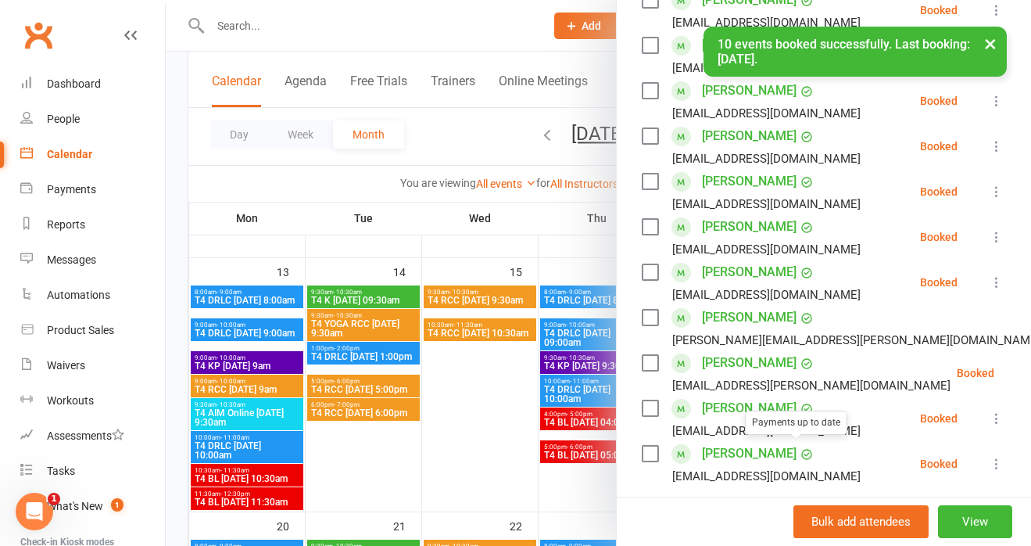
scroll to position [508, 0]
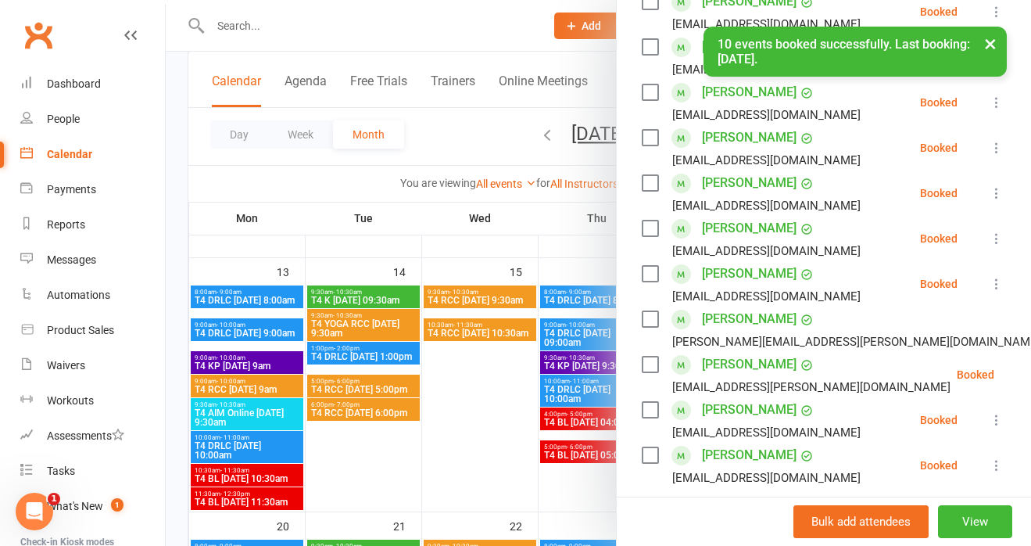
click at [722, 226] on link "[PERSON_NAME]" at bounding box center [749, 228] width 95 height 25
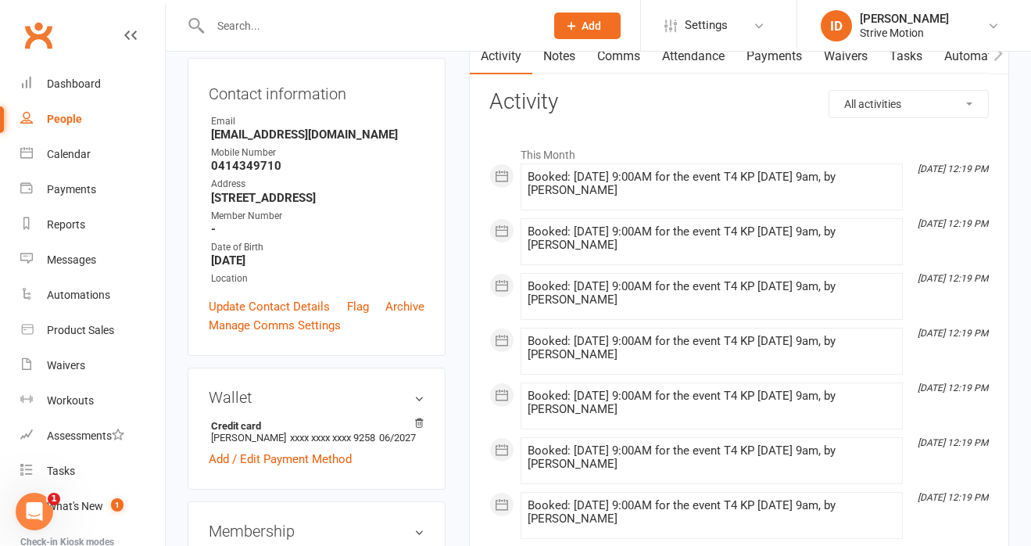
scroll to position [124, 0]
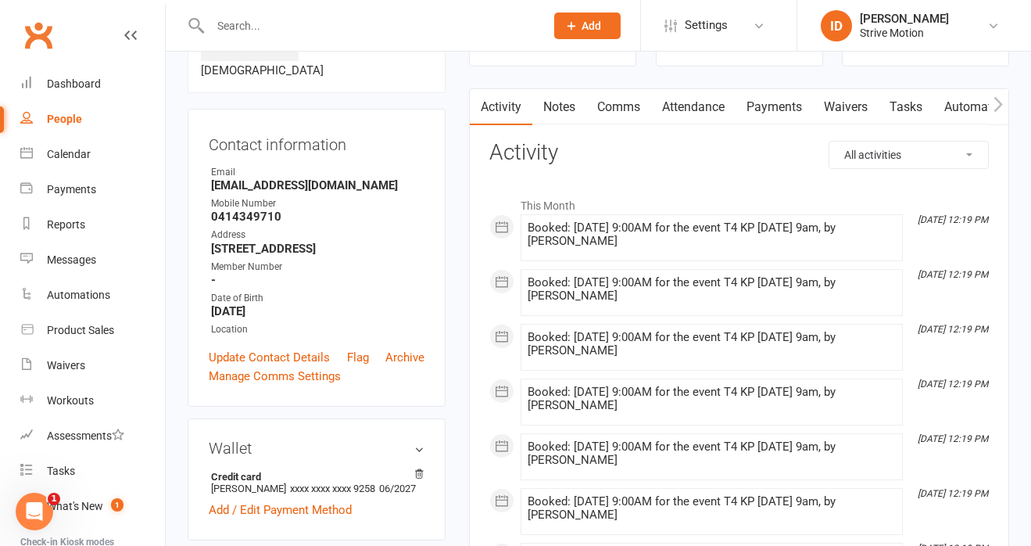
click at [561, 109] on link "Notes" at bounding box center [559, 107] width 54 height 36
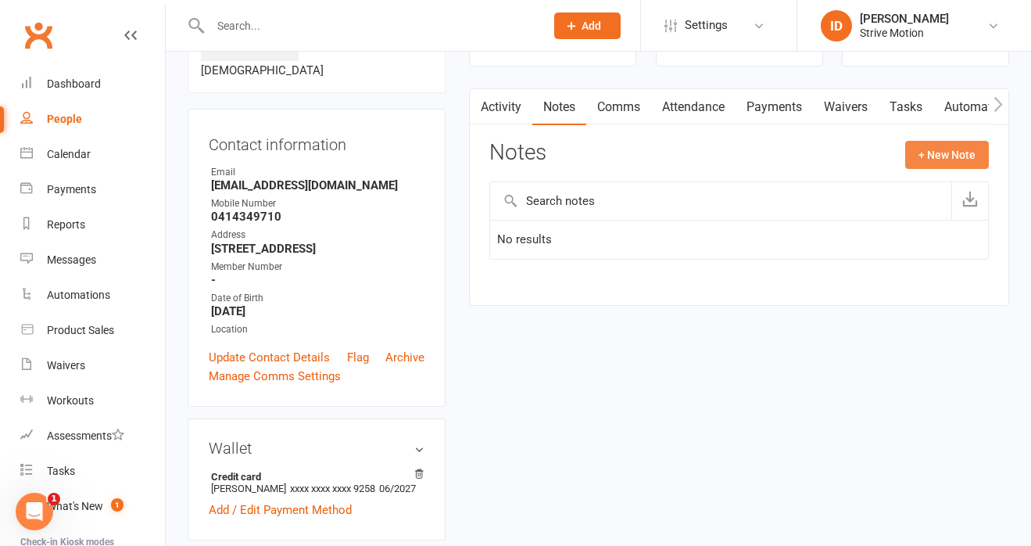
click at [943, 150] on button "+ New Note" at bounding box center [947, 155] width 84 height 28
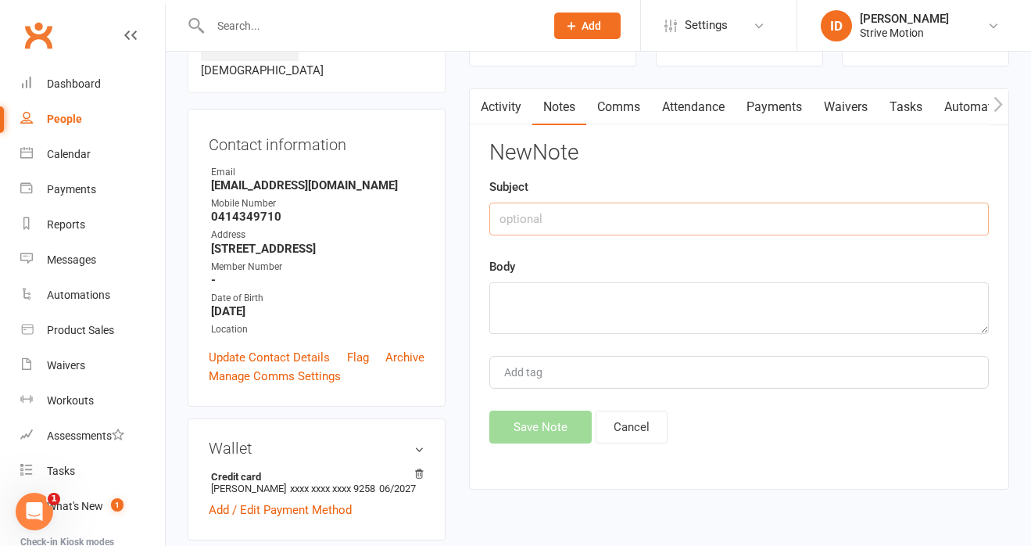
click at [590, 212] on input "text" at bounding box center [738, 218] width 499 height 33
type input "Book and pay T4 classes over phone"
click at [627, 292] on textarea at bounding box center [738, 308] width 499 height 52
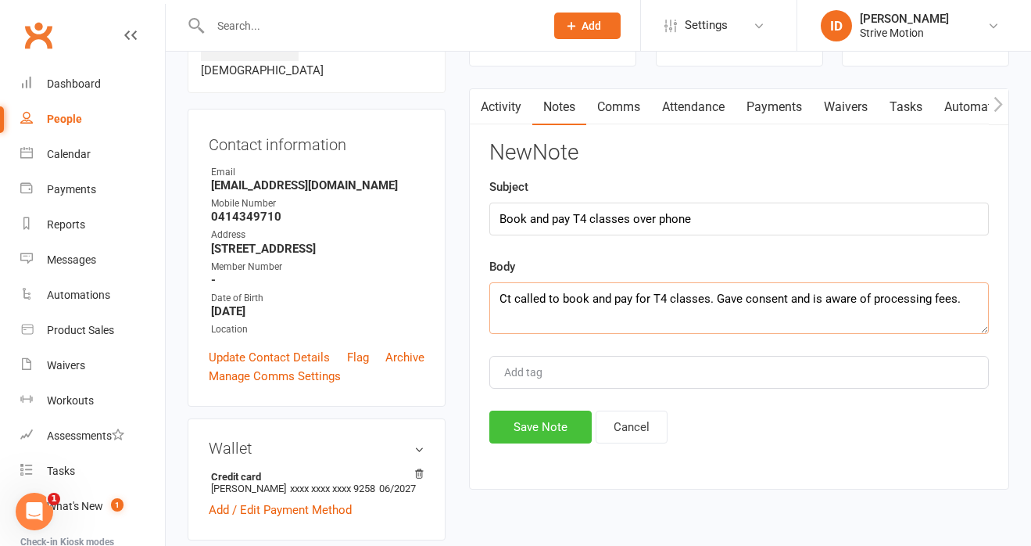
type textarea "Ct called to book and pay for T4 classes. Gave consent and is aware of processi…"
click at [534, 429] on button "Save Note" at bounding box center [540, 426] width 102 height 33
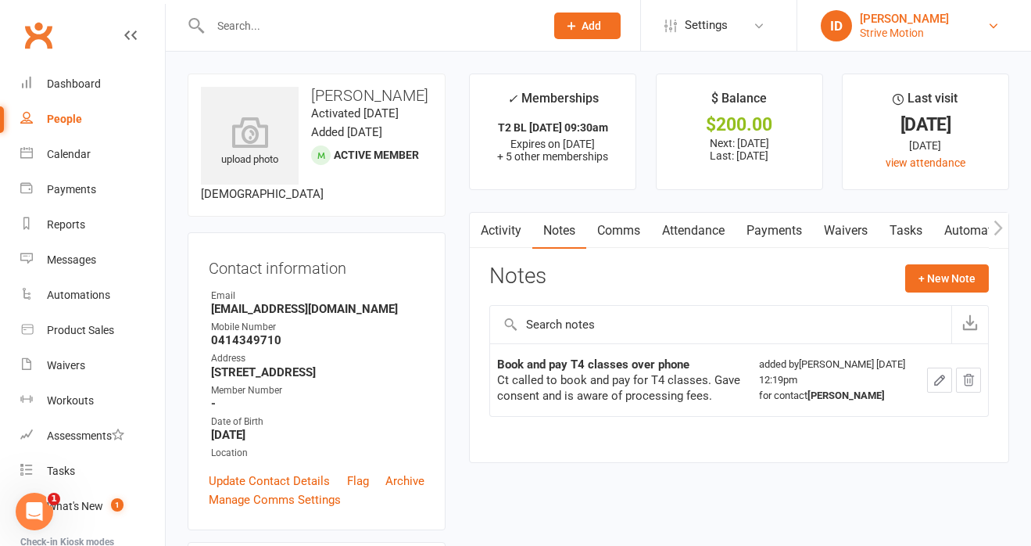
click at [964, 35] on link "ID [PERSON_NAME] Strive Motion" at bounding box center [914, 25] width 187 height 31
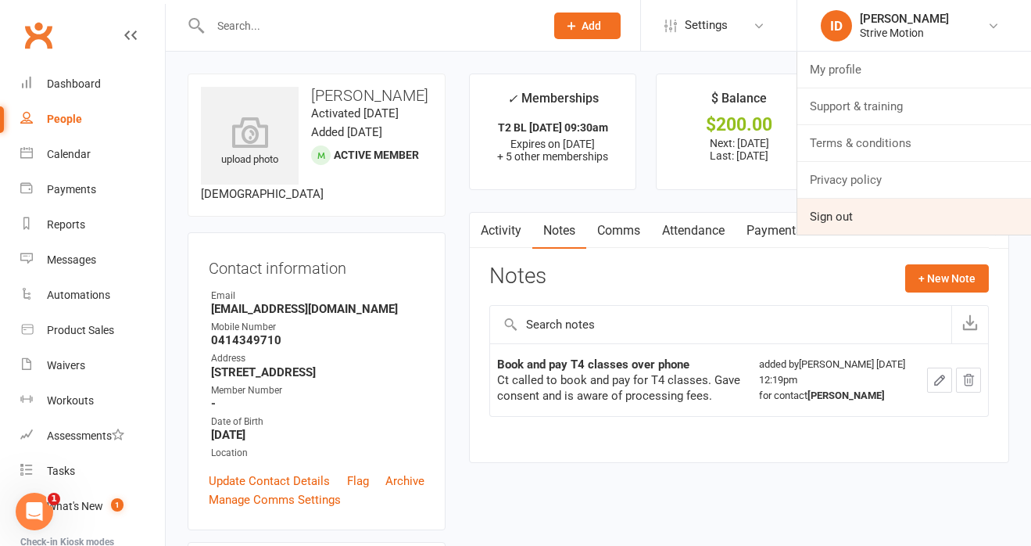
click at [854, 217] on link "Sign out" at bounding box center [914, 217] width 234 height 36
